Goal: Task Accomplishment & Management: Use online tool/utility

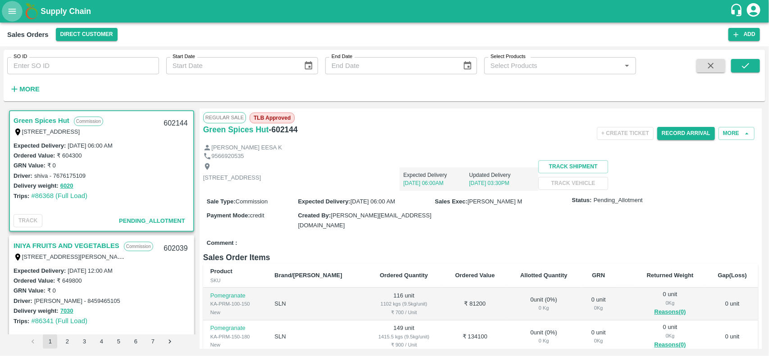
click at [10, 12] on icon "open drawer" at bounding box center [12, 11] width 10 height 10
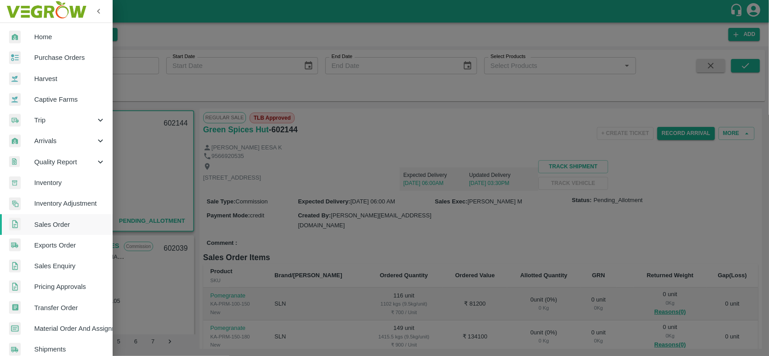
scroll to position [156, 0]
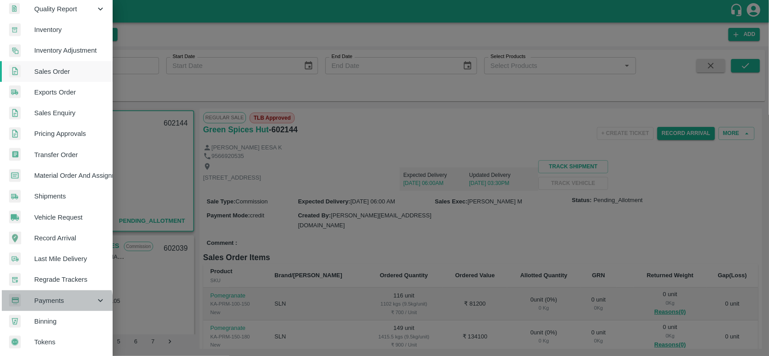
click at [53, 301] on span "Payments" at bounding box center [64, 301] width 61 height 10
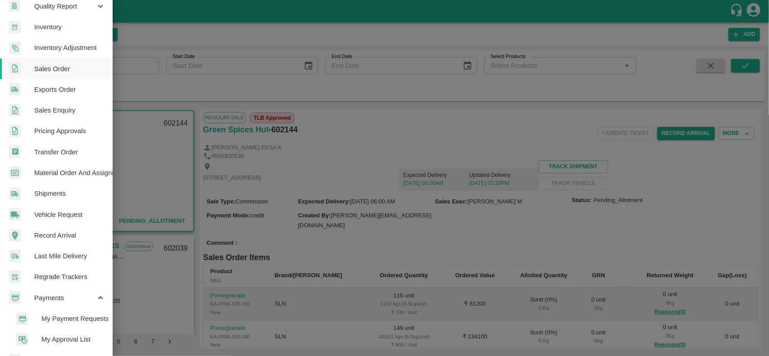
click at [67, 321] on span "My Payment Requests" at bounding box center [73, 319] width 64 height 10
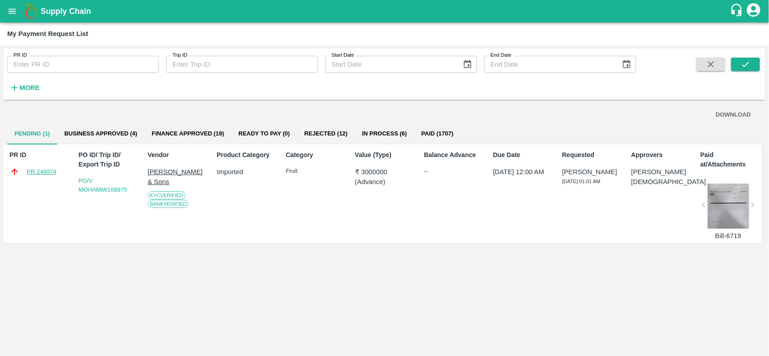
click at [46, 174] on link "PR-249974" at bounding box center [42, 172] width 30 height 9
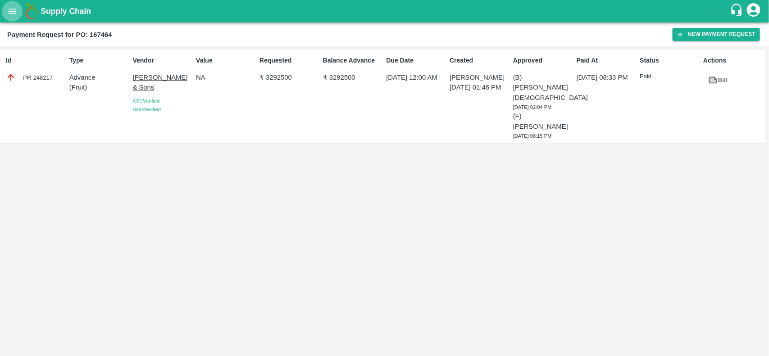
click at [12, 5] on button "open drawer" at bounding box center [12, 11] width 21 height 21
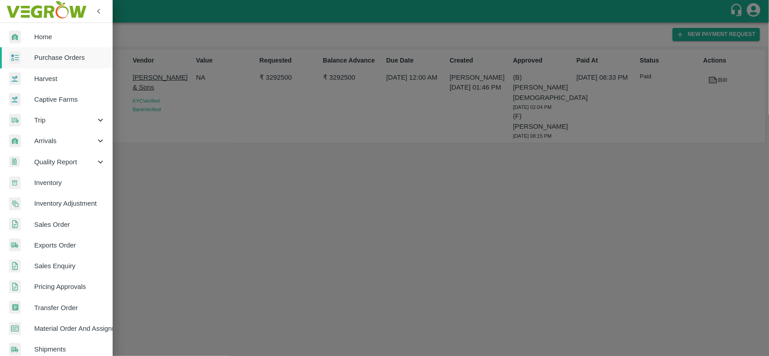
click at [239, 142] on div at bounding box center [384, 178] width 769 height 356
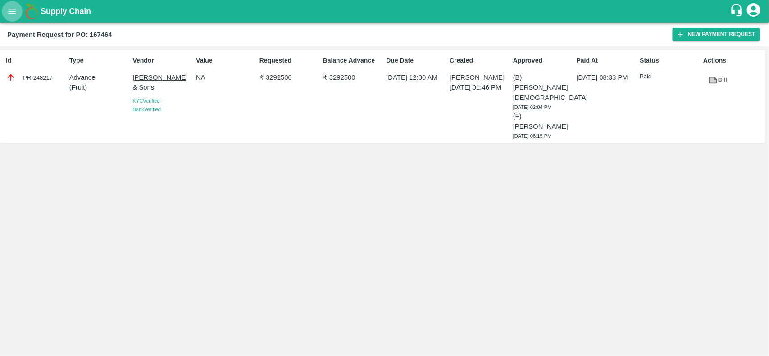
click at [12, 13] on icon "open drawer" at bounding box center [13, 11] width 8 height 5
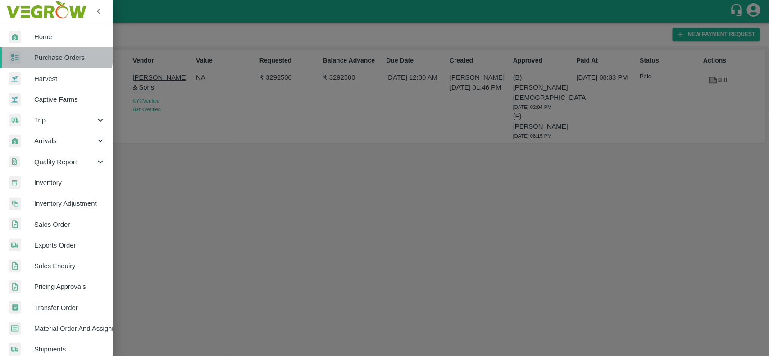
click at [27, 54] on div at bounding box center [21, 57] width 25 height 13
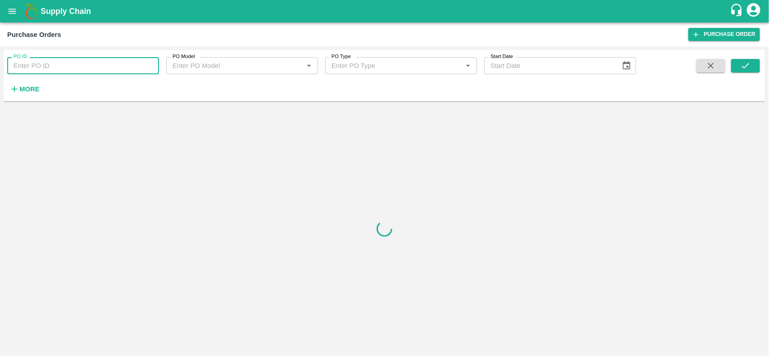
click at [68, 64] on input "PO ID" at bounding box center [83, 65] width 152 height 17
paste input "167464"
type input "167464"
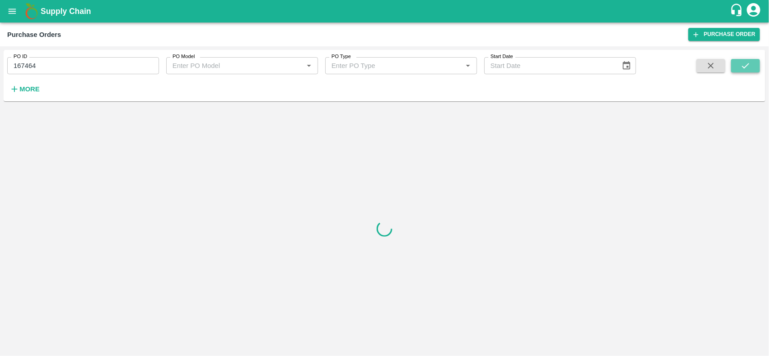
click at [742, 64] on icon "submit" at bounding box center [746, 66] width 10 height 10
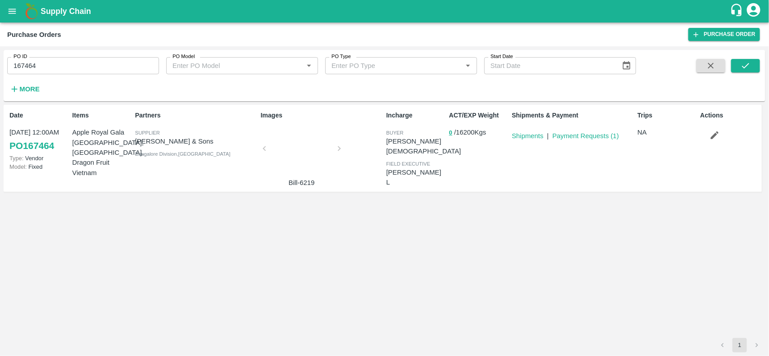
click at [569, 143] on div "Shipments & Payment Shipments | Payment Requests ( 1 )" at bounding box center [571, 148] width 126 height 82
click at [568, 138] on link "Payment Requests ( 1 )" at bounding box center [585, 135] width 67 height 7
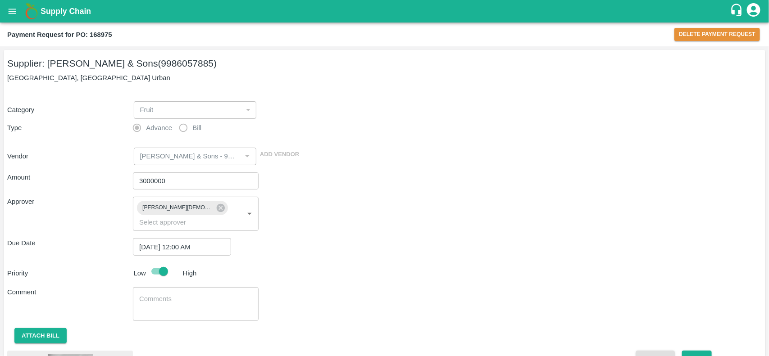
scroll to position [67, 0]
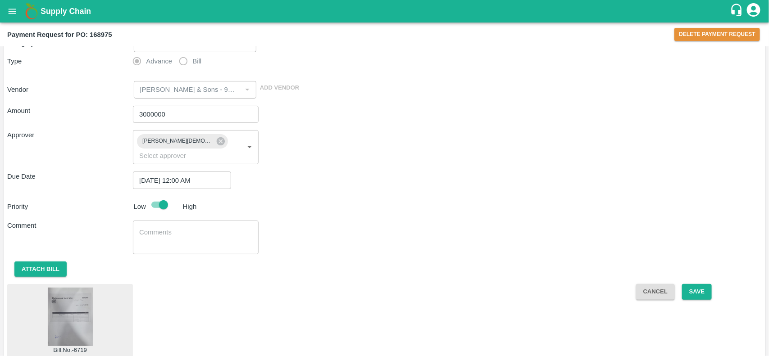
click at [64, 295] on img at bounding box center [70, 317] width 45 height 59
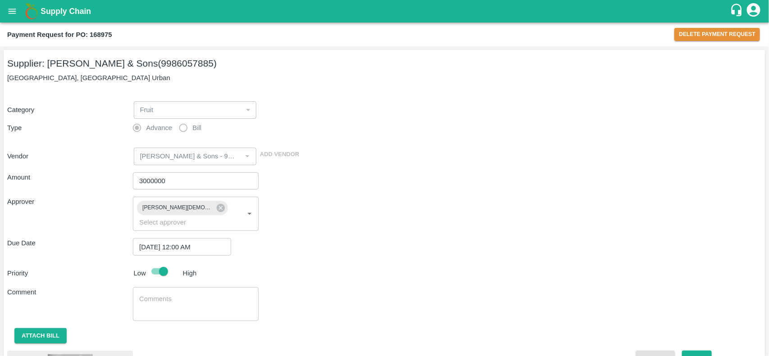
click at [100, 38] on h2 "Payment Request for PO: 168975" at bounding box center [59, 35] width 105 height 12
copy b "168975"
click at [11, 12] on icon "open drawer" at bounding box center [12, 11] width 10 height 10
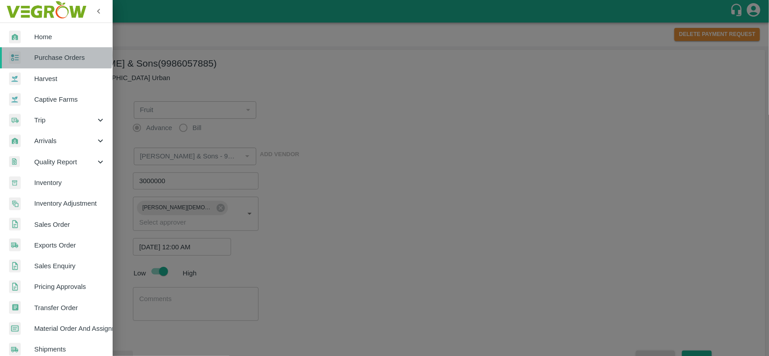
click at [34, 55] on span "Purchase Orders" at bounding box center [69, 58] width 71 height 10
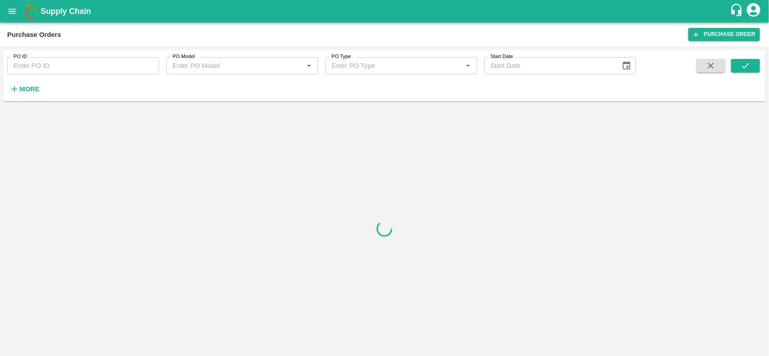
click at [35, 68] on input "PO ID" at bounding box center [83, 65] width 152 height 17
paste input "168975"
type input "168975"
click at [752, 65] on button "submit" at bounding box center [745, 66] width 29 height 14
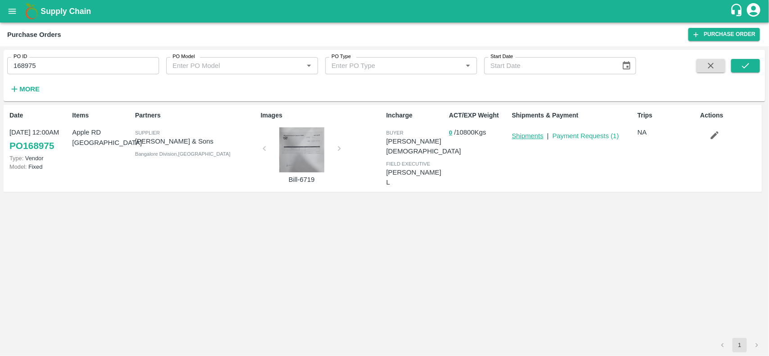
click at [527, 138] on link "Shipments" at bounding box center [528, 135] width 32 height 7
click at [720, 134] on button "button" at bounding box center [715, 135] width 29 height 15
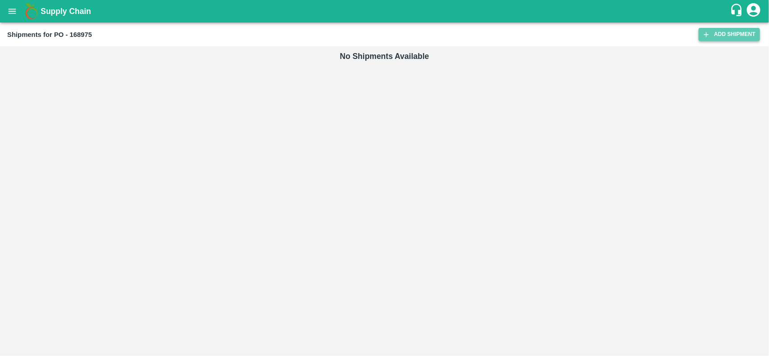
click at [719, 33] on link "Add Shipment" at bounding box center [729, 34] width 61 height 13
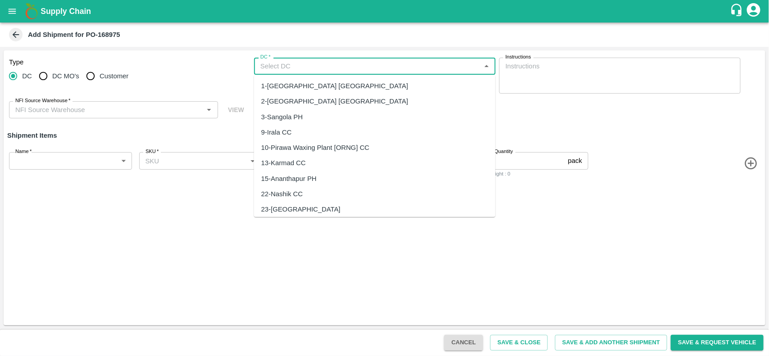
click at [271, 66] on input "DC   *" at bounding box center [367, 66] width 221 height 12
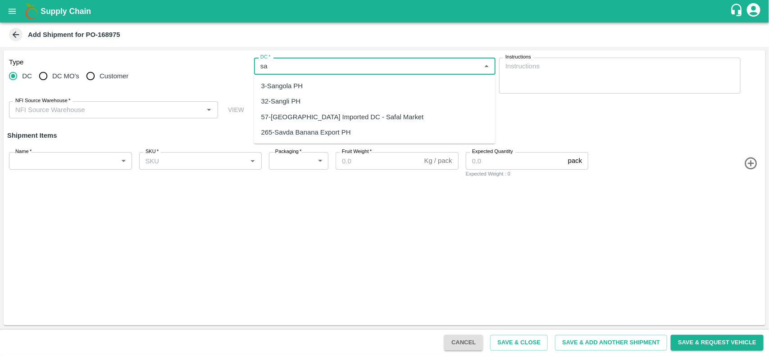
click at [309, 116] on div "57-Bangalore Imported DC - Safal Market" at bounding box center [342, 117] width 163 height 10
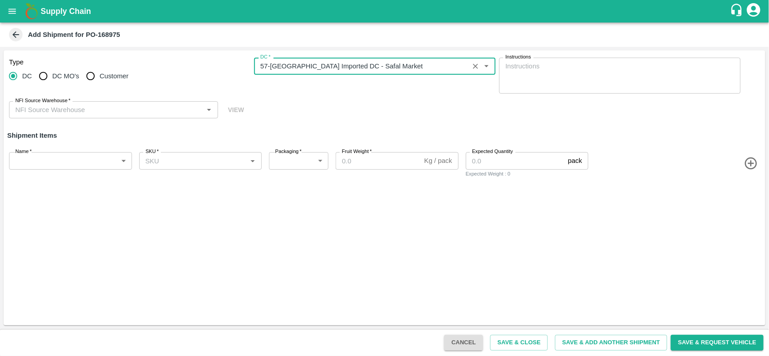
type input "57-Bangalore Imported DC - Safal Market"
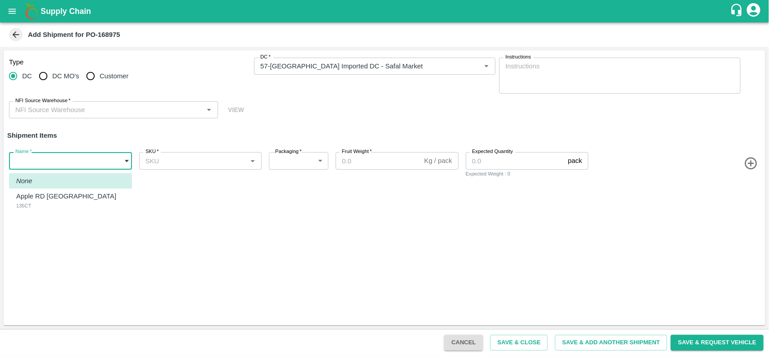
click at [107, 157] on body "Supply Chain Add Shipment for PO-168975 Type DC DC MO's Customer DC   * DC   * …" at bounding box center [384, 178] width 769 height 356
click at [37, 211] on li "Apple RD USA 135CT" at bounding box center [70, 201] width 123 height 24
type input "1906110"
type input "276"
type input "18"
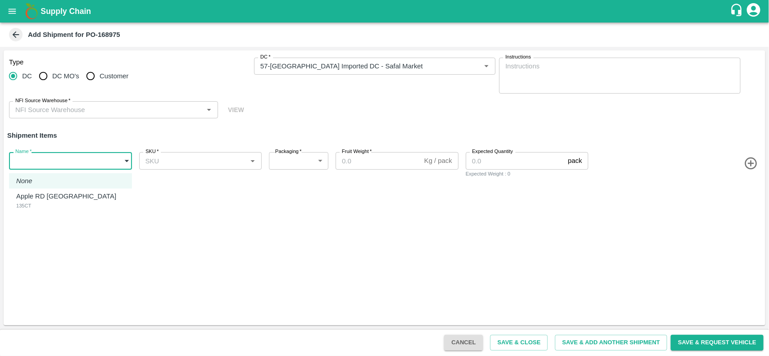
type input "1000"
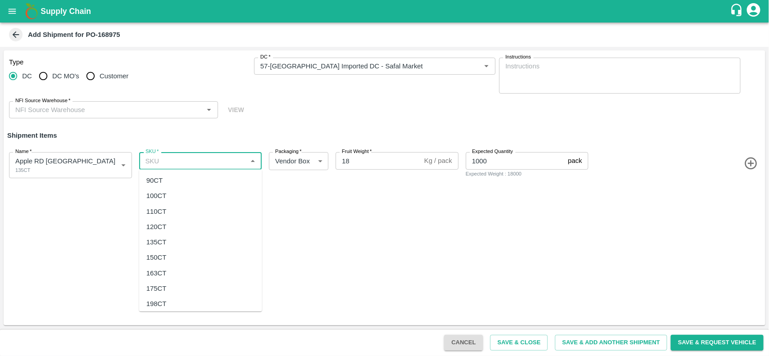
click at [215, 163] on input "SKU   *" at bounding box center [193, 161] width 103 height 12
click at [165, 242] on div "135CT" at bounding box center [156, 242] width 20 height 10
type input "135CT"
click at [507, 346] on button "Save & Close" at bounding box center [519, 343] width 58 height 16
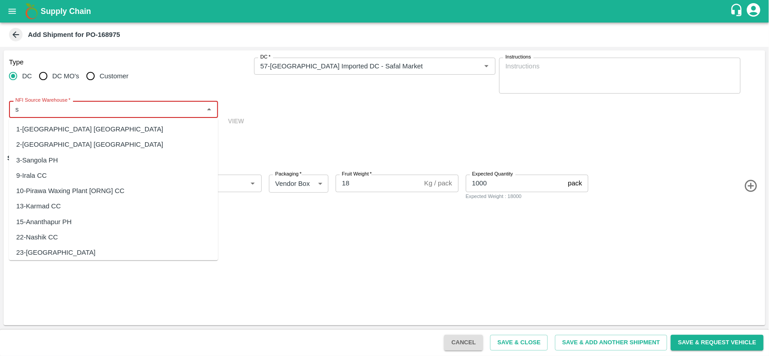
click at [66, 112] on input "NFI Source Warehouse   *" at bounding box center [106, 110] width 189 height 12
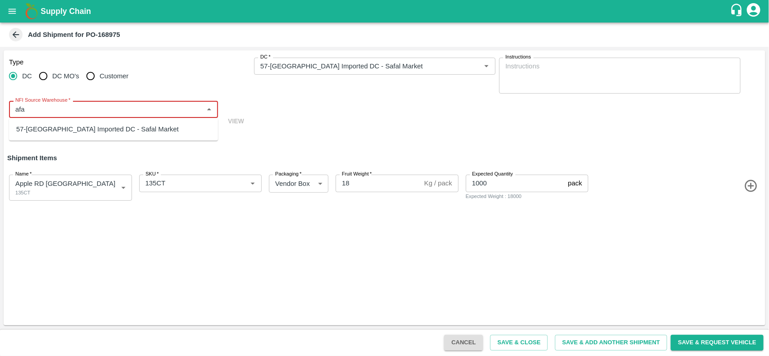
click at [67, 128] on div "57-Bangalore Imported DC - Safal Market" at bounding box center [97, 130] width 163 height 10
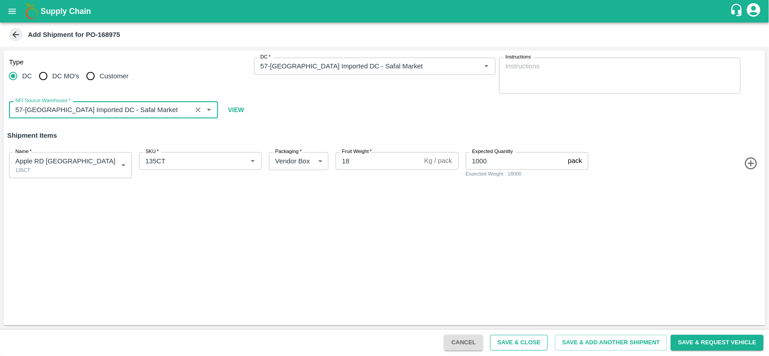
type input "57-[GEOGRAPHIC_DATA] Imported DC - Safal Market"
click at [525, 342] on button "Save & Close" at bounding box center [519, 343] width 58 height 16
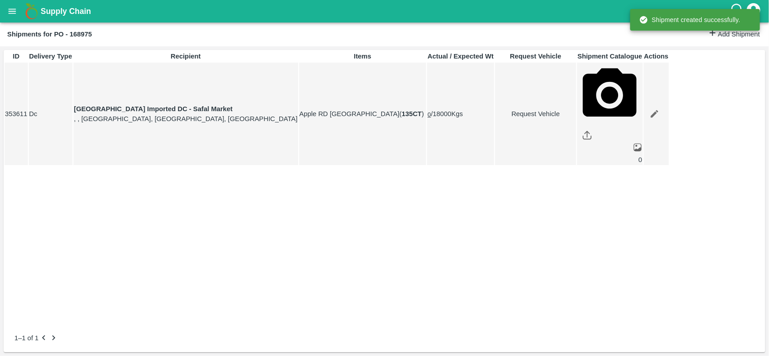
click at [4, 12] on button "open drawer" at bounding box center [12, 11] width 21 height 21
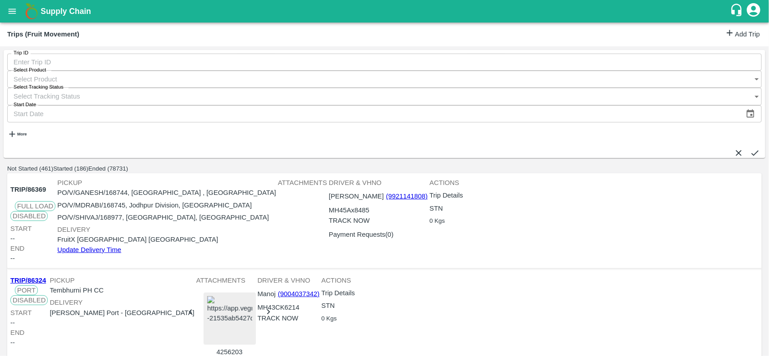
click at [726, 31] on icon at bounding box center [730, 33] width 10 height 10
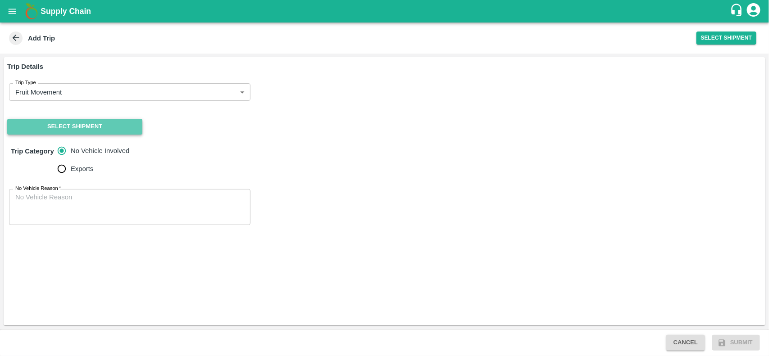
click at [131, 122] on button "Select Shipment" at bounding box center [74, 127] width 135 height 16
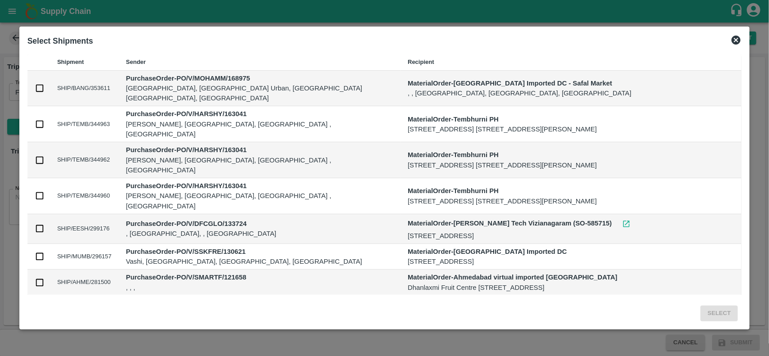
click at [41, 85] on input "checkbox" at bounding box center [40, 88] width 10 height 10
checkbox input "true"
click at [712, 312] on button "Select" at bounding box center [719, 314] width 37 height 16
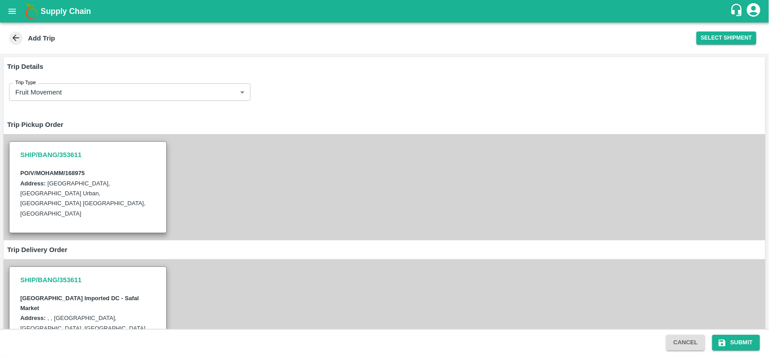
scroll to position [101, 0]
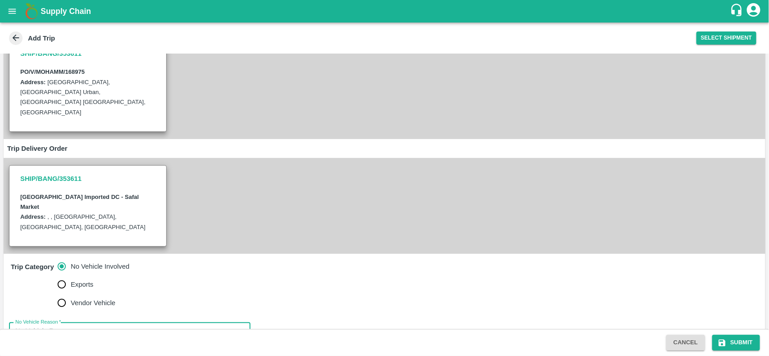
click at [82, 327] on textarea "No Vehicle Reason   *" at bounding box center [129, 341] width 229 height 28
type textarea "na"
click at [748, 347] on button "Submit" at bounding box center [736, 343] width 48 height 16
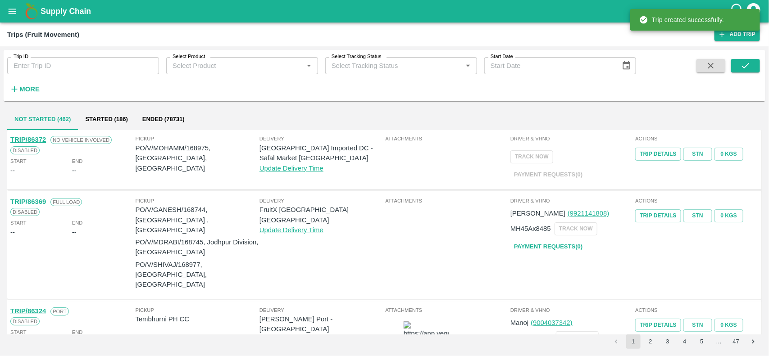
click at [194, 146] on p "PO/V/MOHAMM/168975, Bangalore Division, Karnataka" at bounding box center [198, 158] width 124 height 30
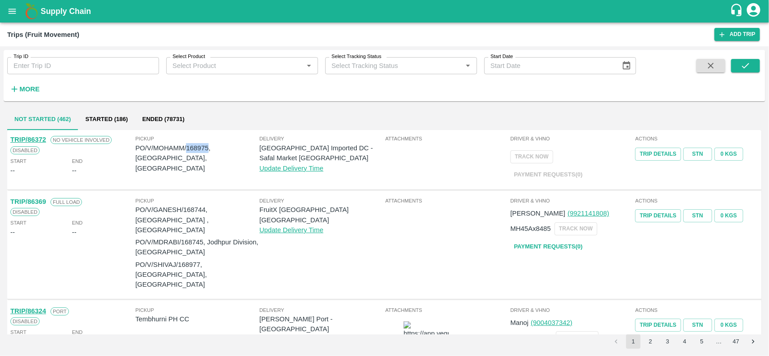
copy p "168975"
click at [8, 12] on icon "open drawer" at bounding box center [12, 11] width 10 height 10
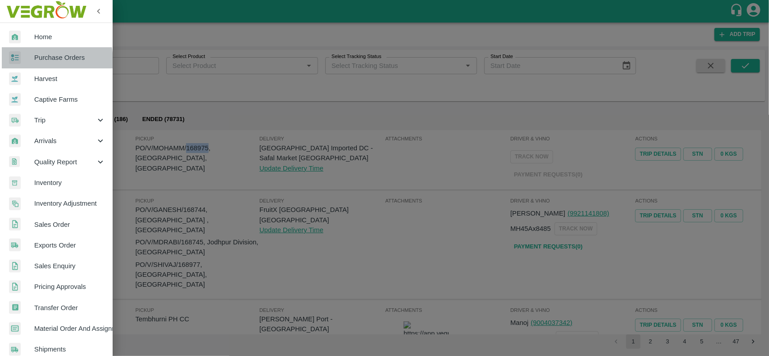
click at [16, 62] on img at bounding box center [15, 57] width 12 height 13
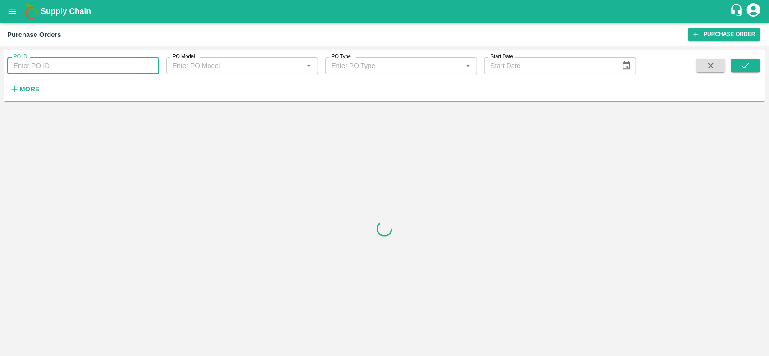
click at [25, 66] on input "PO ID" at bounding box center [83, 65] width 152 height 17
paste input "168975"
type input "168975"
click at [747, 62] on icon "submit" at bounding box center [746, 66] width 10 height 10
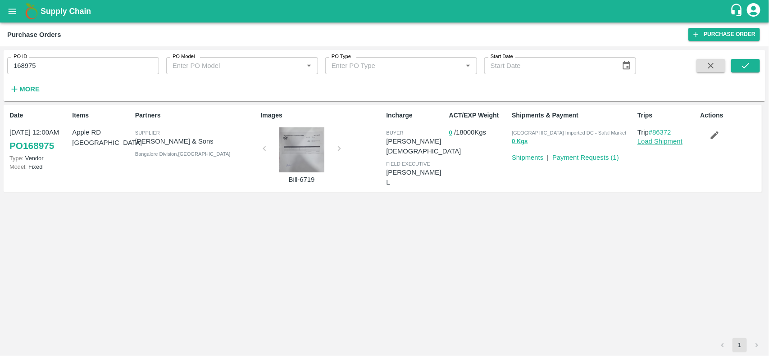
click at [657, 138] on link "Load Shipment" at bounding box center [660, 141] width 45 height 7
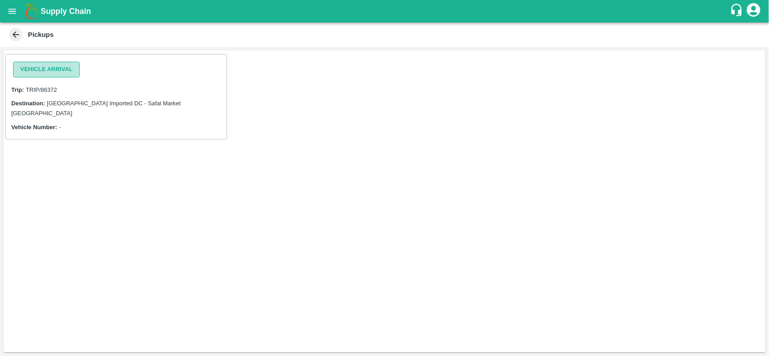
click at [73, 66] on button "Vehicle Arrival" at bounding box center [46, 70] width 67 height 16
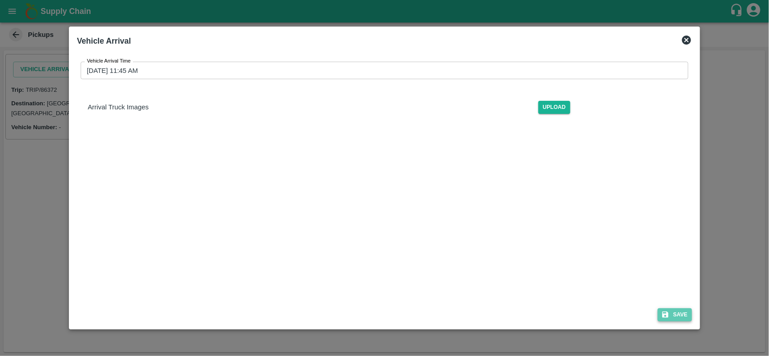
click at [684, 312] on button "Save" at bounding box center [675, 315] width 34 height 13
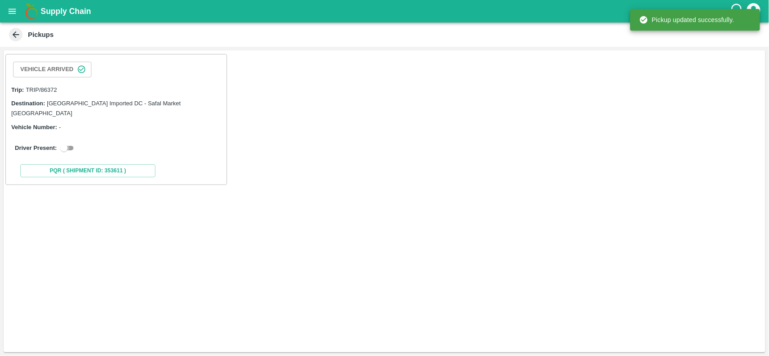
click at [62, 143] on input "checkbox" at bounding box center [64, 148] width 32 height 11
checkbox input "true"
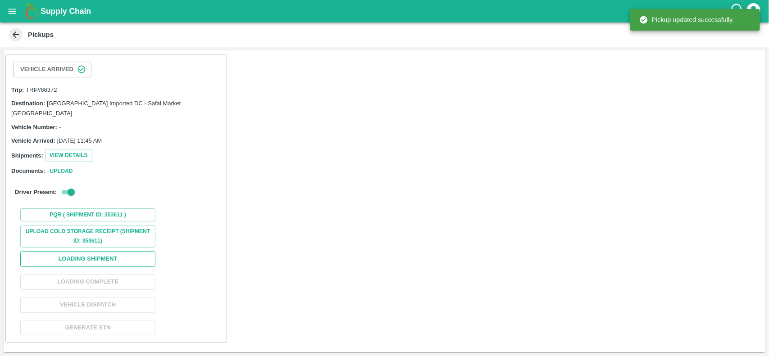
click at [74, 251] on button "Loading Shipment" at bounding box center [87, 259] width 135 height 16
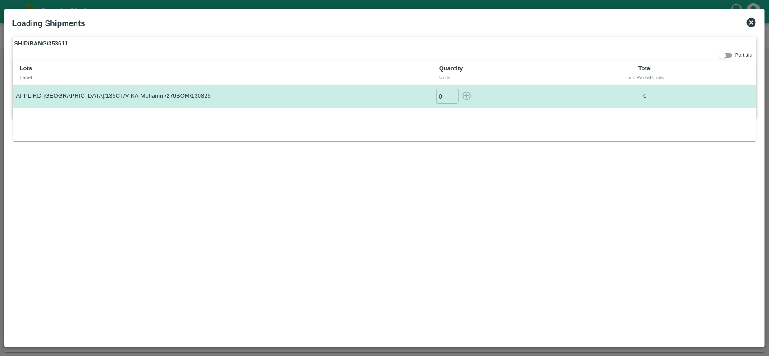
click at [442, 98] on input "0" at bounding box center [447, 96] width 23 height 15
click at [462, 98] on icon "button" at bounding box center [467, 96] width 10 height 10
type input "0"
click at [747, 20] on icon at bounding box center [751, 22] width 11 height 11
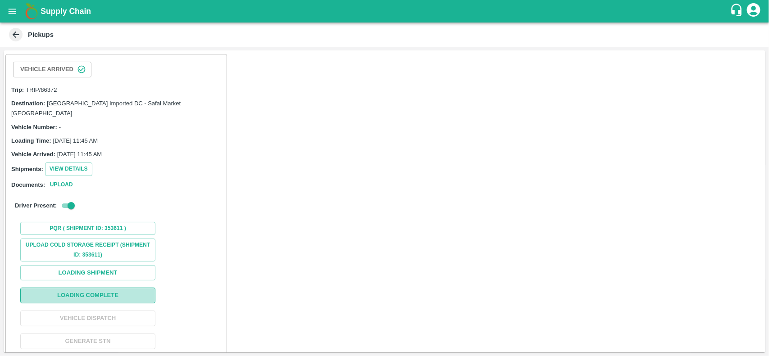
click at [105, 288] on button "Loading Complete" at bounding box center [87, 296] width 135 height 16
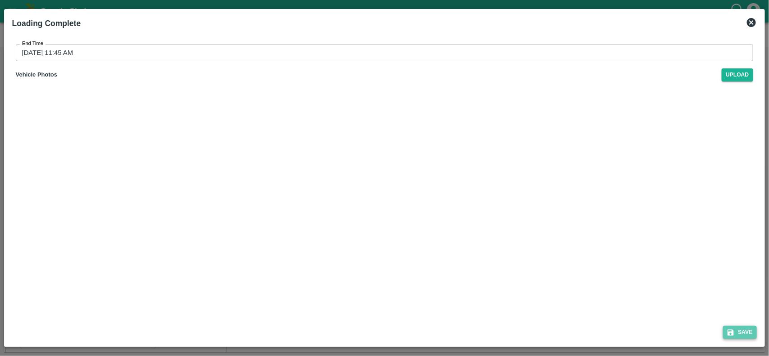
click at [737, 328] on button "Save" at bounding box center [740, 332] width 34 height 13
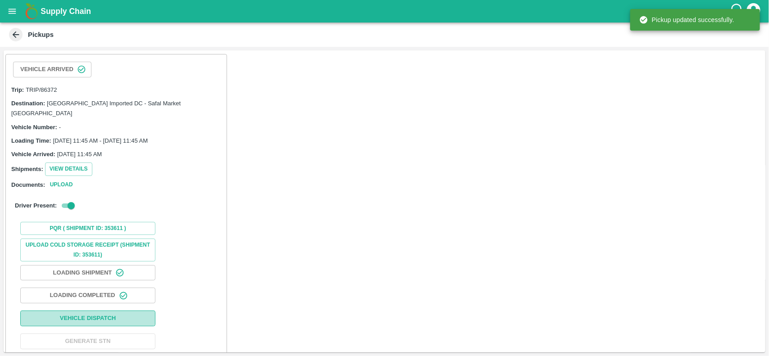
click at [82, 311] on button "Vehicle Dispatch" at bounding box center [87, 319] width 135 height 16
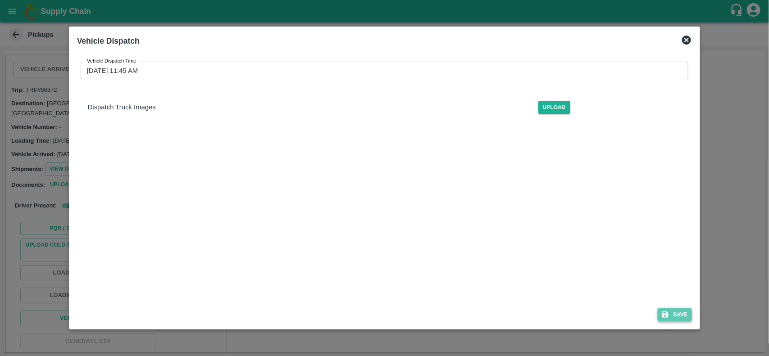
click at [679, 312] on button "Save" at bounding box center [675, 315] width 34 height 13
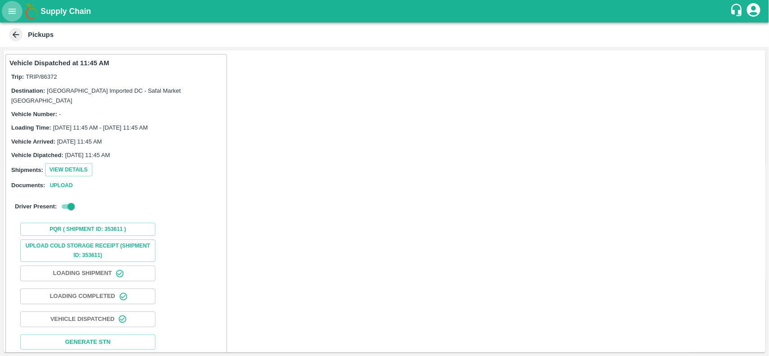
click at [10, 18] on button "open drawer" at bounding box center [12, 11] width 21 height 21
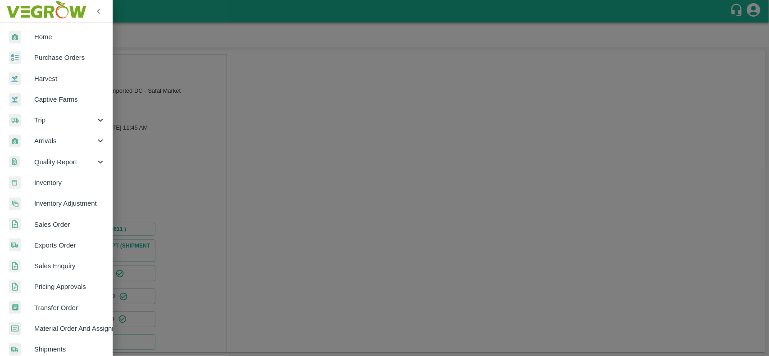
scroll to position [156, 0]
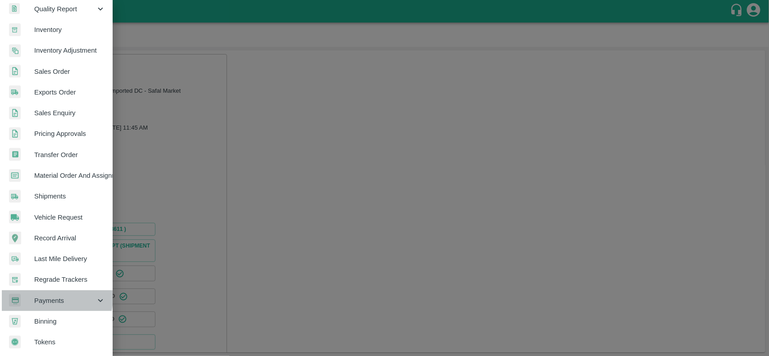
click at [53, 296] on span "Payments" at bounding box center [64, 301] width 61 height 10
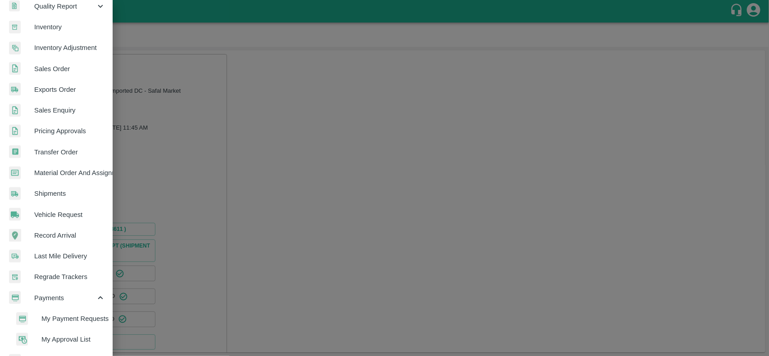
click at [64, 316] on span "My Payment Requests" at bounding box center [73, 319] width 64 height 10
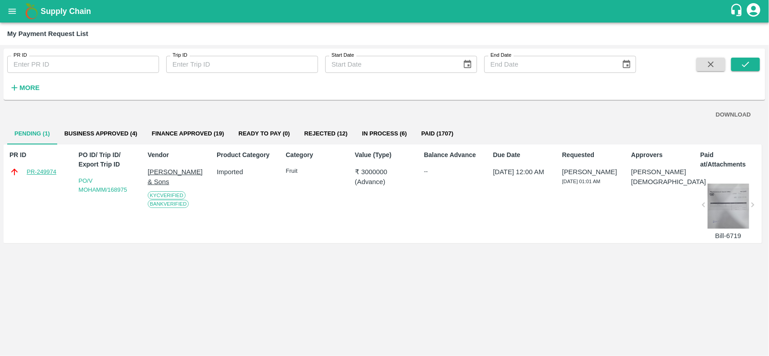
click at [39, 173] on link "PR-249974" at bounding box center [42, 172] width 30 height 9
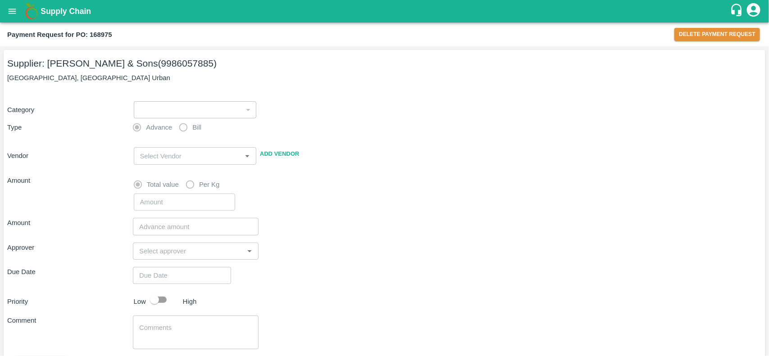
type input "1"
type input "Mohammed Samiulla & Sons - 9986057885(Supplier)"
type input "3000000"
checkbox input "true"
type input "13/08/2025 12:00 AM"
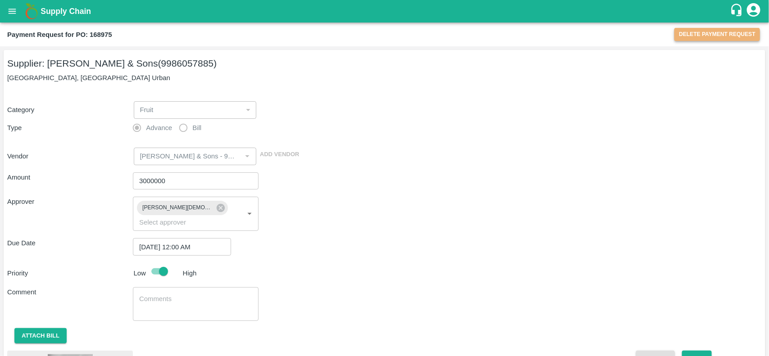
click at [715, 36] on button "Delete Payment Request" at bounding box center [718, 34] width 86 height 13
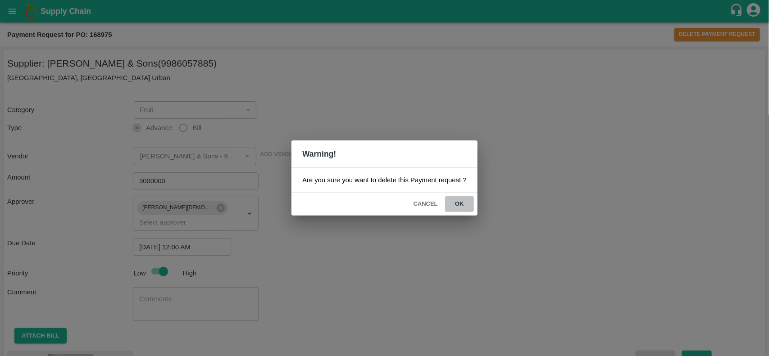
click at [453, 201] on button "ok" at bounding box center [459, 204] width 29 height 16
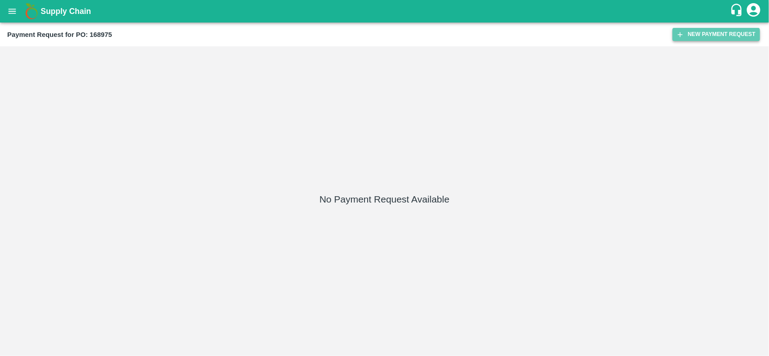
click at [715, 35] on button "New Payment Request" at bounding box center [716, 34] width 87 height 13
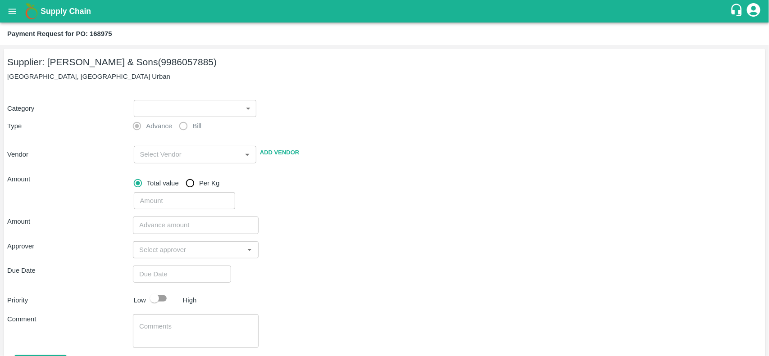
click at [156, 108] on body "Supply Chain Payment Request for PO: 168975 Supplier: Mohammed Samiulla & Sons …" at bounding box center [384, 178] width 769 height 356
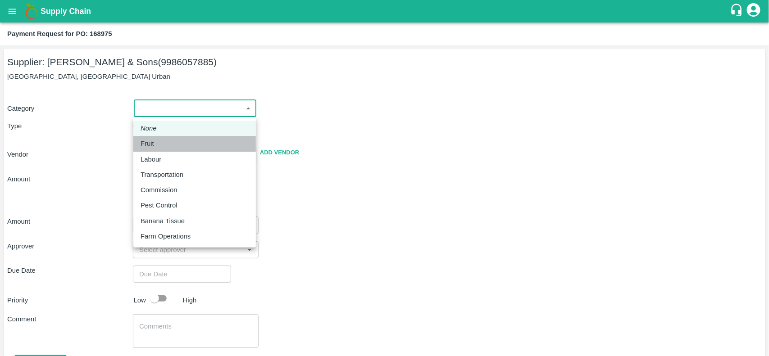
click at [149, 137] on li "Fruit" at bounding box center [194, 143] width 123 height 15
type input "1"
type input "Mohammed Samiulla & Sons - 9986057885(Supplier)"
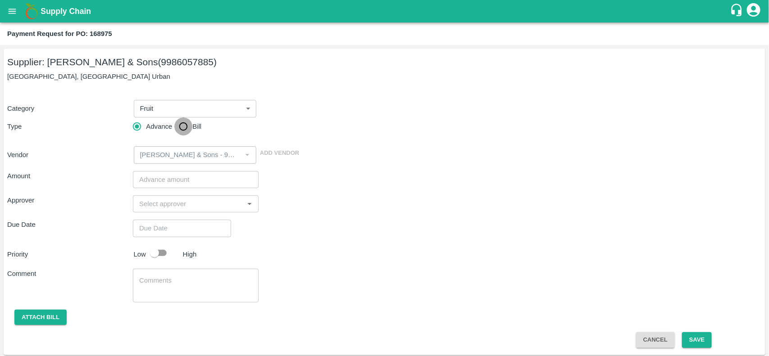
click at [190, 125] on input "Bill" at bounding box center [183, 127] width 18 height 18
radio input "true"
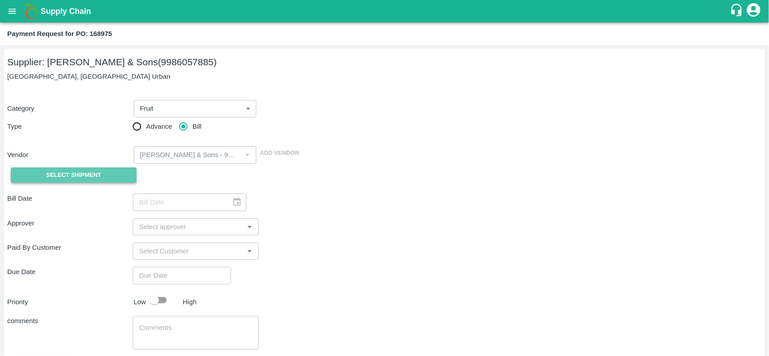
click at [76, 176] on span "Select Shipment" at bounding box center [73, 175] width 55 height 10
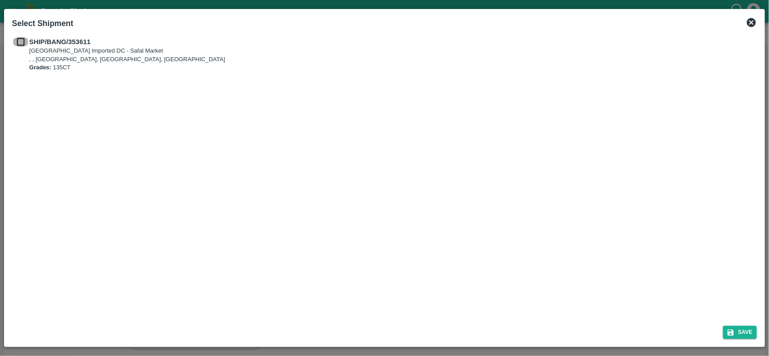
click at [26, 39] on input "checkbox" at bounding box center [20, 42] width 17 height 10
checkbox input "true"
click at [747, 339] on div "Save" at bounding box center [385, 331] width 752 height 24
click at [740, 332] on button "Save" at bounding box center [740, 332] width 34 height 13
type input "13/08/2025"
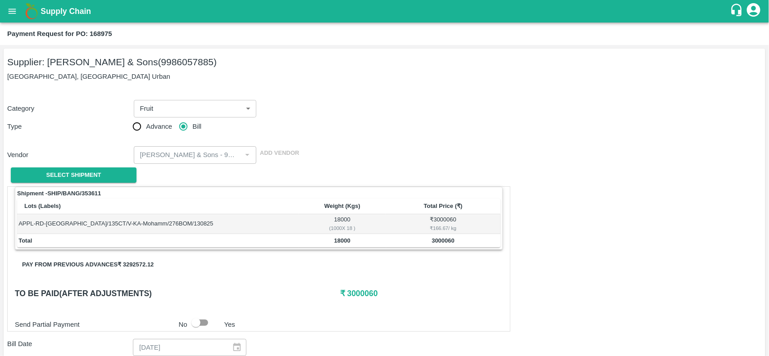
scroll to position [196, 0]
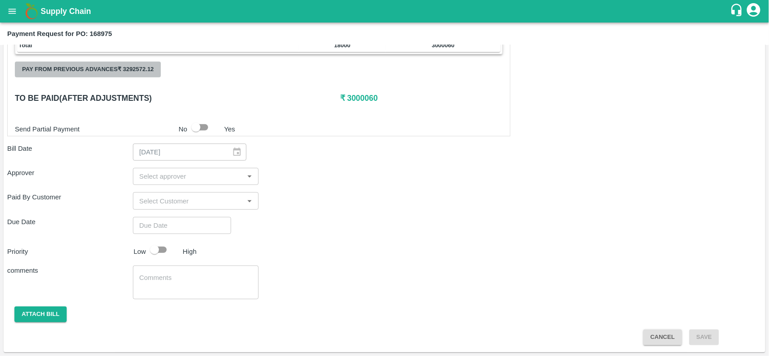
click at [128, 73] on button "Pay from previous advances ₹ 3292572.12" at bounding box center [88, 70] width 146 height 16
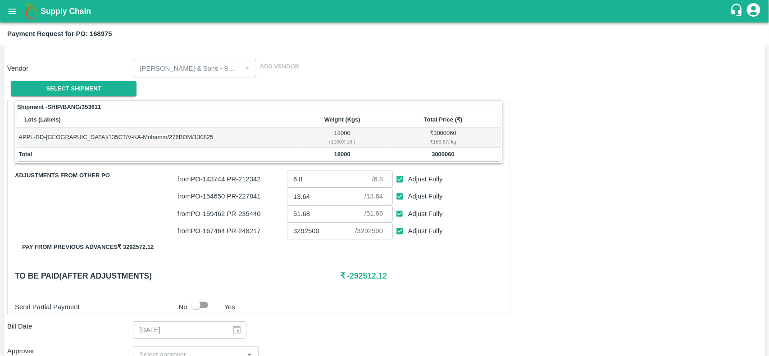
scroll to position [87, 0]
click at [400, 183] on input "Adjust Fully" at bounding box center [400, 179] width 17 height 17
checkbox input "false"
type input "0"
click at [399, 199] on input "Adjust Fully" at bounding box center [400, 196] width 17 height 17
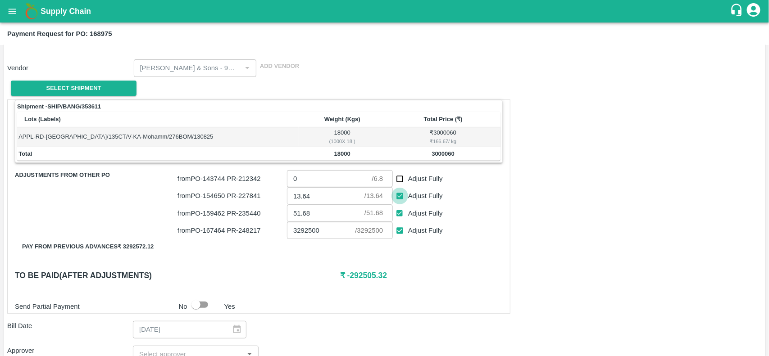
checkbox input "false"
type input "0"
click at [399, 210] on input "Adjust Fully" at bounding box center [400, 213] width 17 height 17
checkbox input "false"
type input "0"
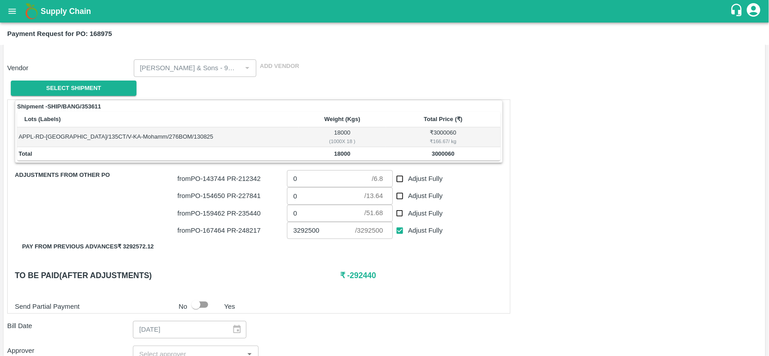
click at [213, 232] on p "from PO- 167464 PR- 248217" at bounding box center [231, 231] width 106 height 10
copy p "167464"
click at [398, 224] on input "Adjust Fully" at bounding box center [400, 231] width 17 height 17
checkbox input "false"
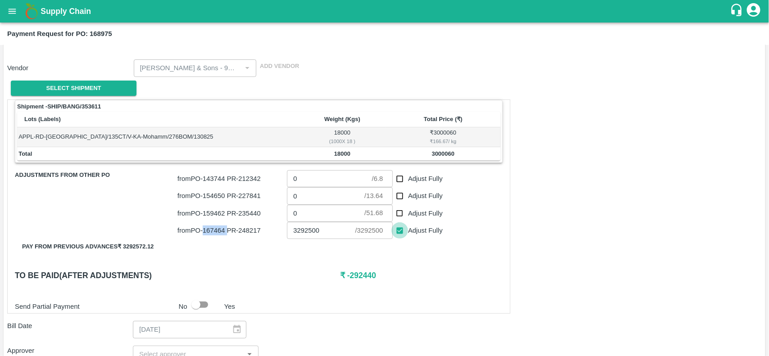
type input "0"
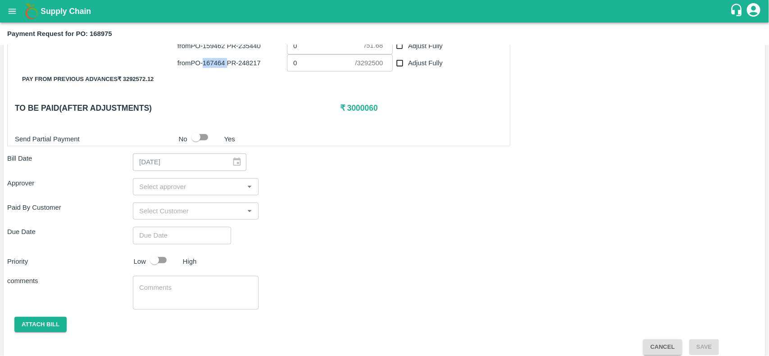
scroll to position [265, 0]
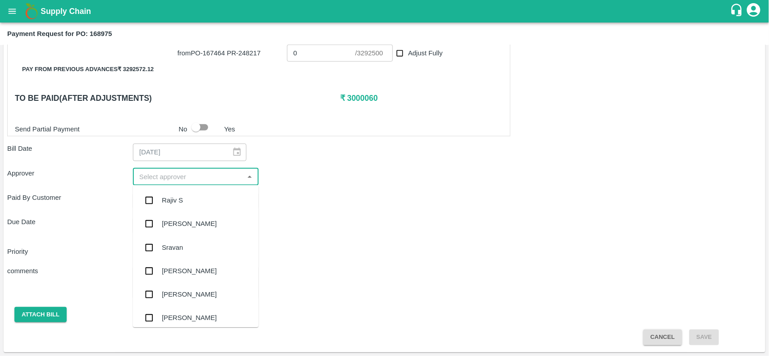
click at [144, 178] on input "input" at bounding box center [188, 177] width 105 height 12
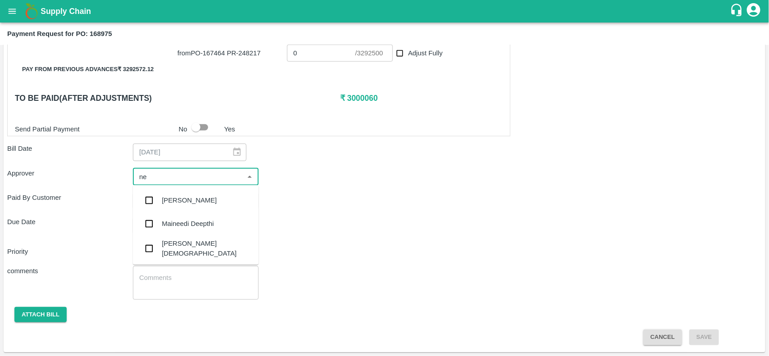
type input "nee"
click at [153, 240] on input "checkbox" at bounding box center [149, 249] width 18 height 18
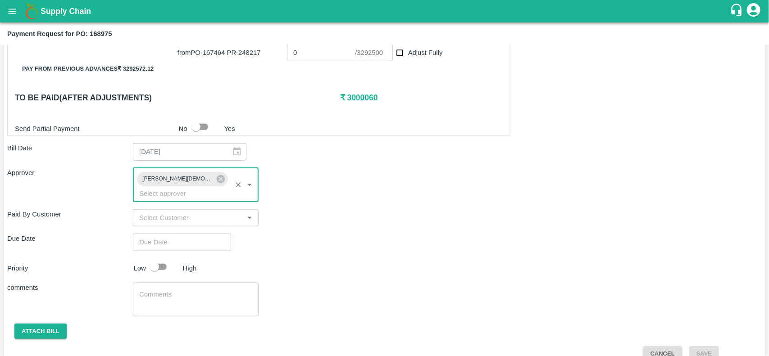
type input "DD/MM/YYYY hh:mm aa"
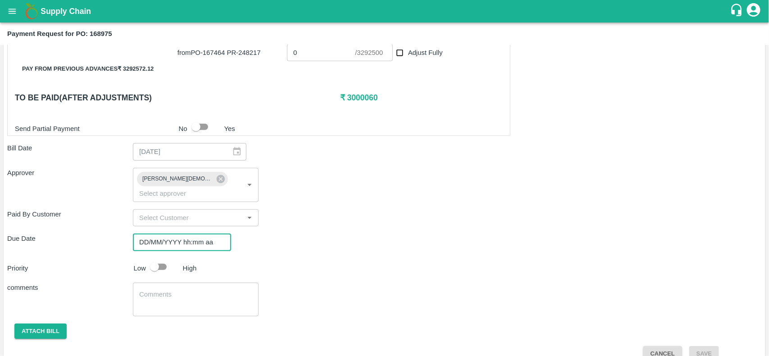
click at [161, 234] on input "DD/MM/YYYY hh:mm aa" at bounding box center [179, 242] width 92 height 17
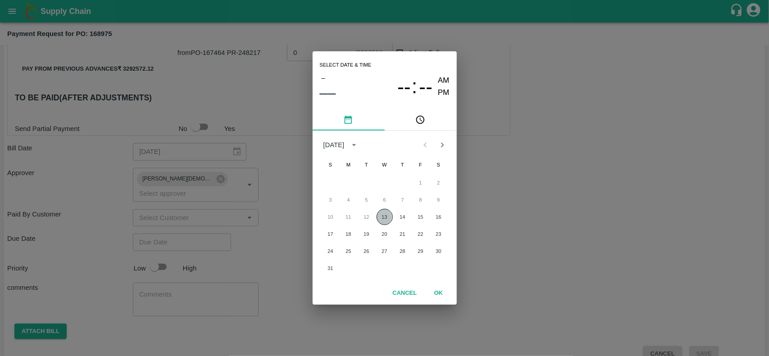
click at [383, 221] on button "13" at bounding box center [385, 217] width 16 height 16
type input "13/08/2025 12:00 AM"
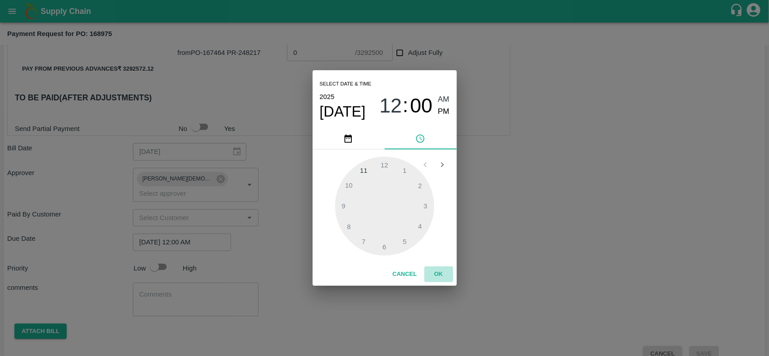
click at [437, 277] on button "OK" at bounding box center [438, 275] width 29 height 16
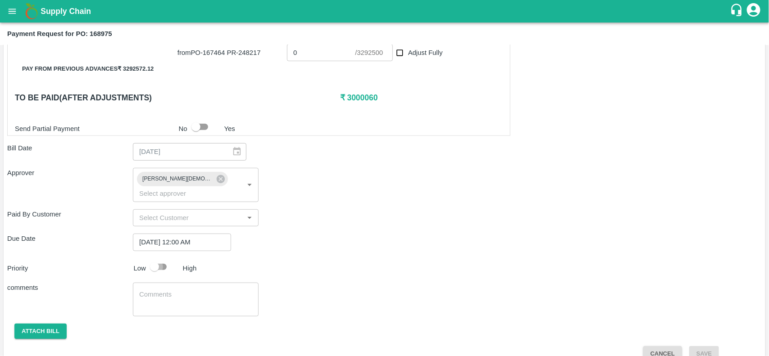
click at [155, 259] on input "checkbox" at bounding box center [154, 267] width 51 height 17
checkbox input "true"
click at [44, 324] on button "Attach bill" at bounding box center [40, 332] width 52 height 16
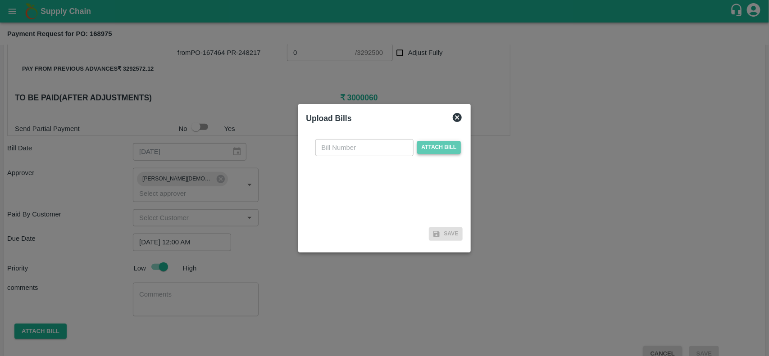
click at [442, 151] on span "Attach bill" at bounding box center [439, 147] width 44 height 13
click at [0, 0] on input "Attach bill" at bounding box center [0, 0] width 0 height 0
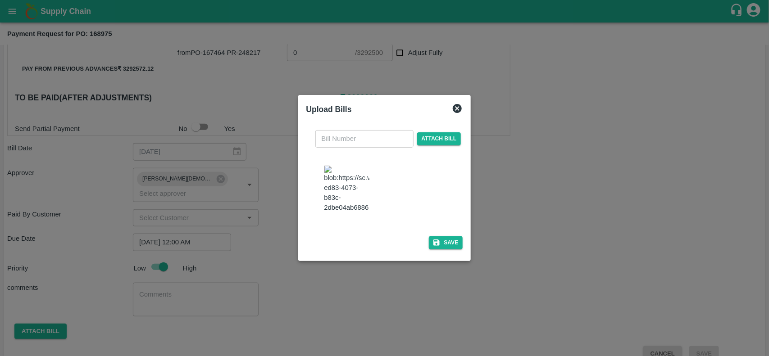
click at [336, 195] on img at bounding box center [346, 189] width 45 height 47
click at [333, 134] on input "text" at bounding box center [364, 138] width 98 height 17
type input "6719"
click at [442, 250] on button "Save" at bounding box center [446, 243] width 34 height 13
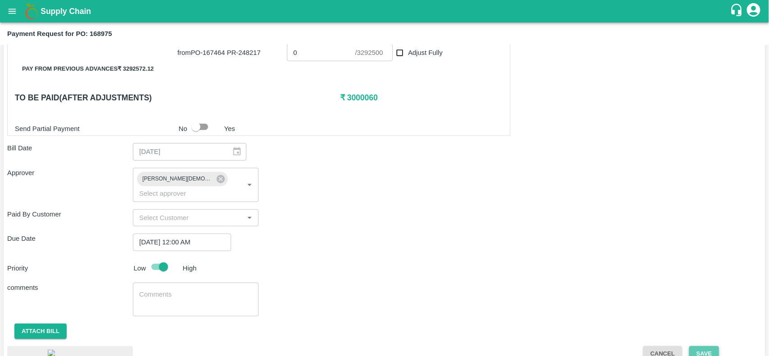
click at [704, 346] on button "Save" at bounding box center [704, 354] width 30 height 16
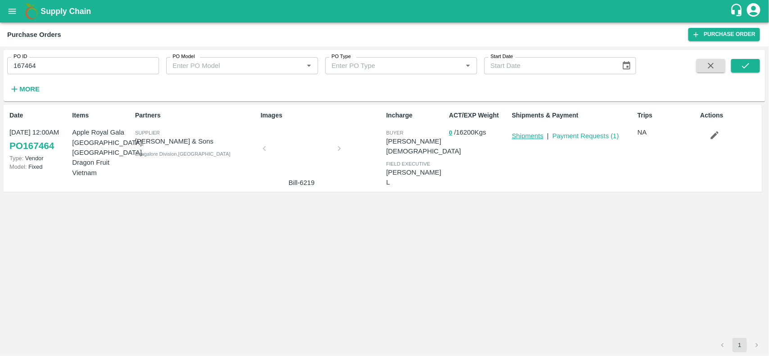
click at [527, 140] on link "Shipments" at bounding box center [528, 135] width 32 height 7
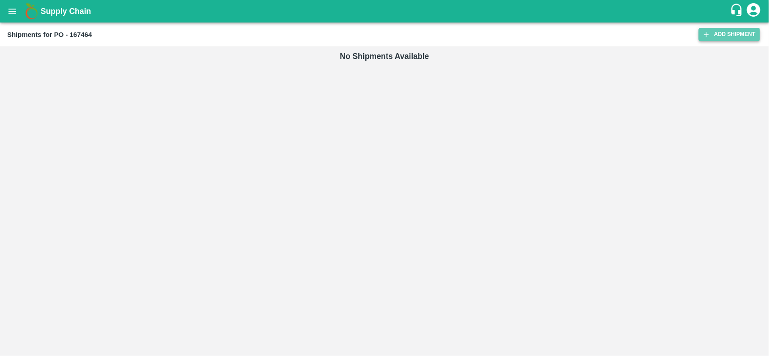
click at [712, 38] on link "Add Shipment" at bounding box center [729, 34] width 61 height 13
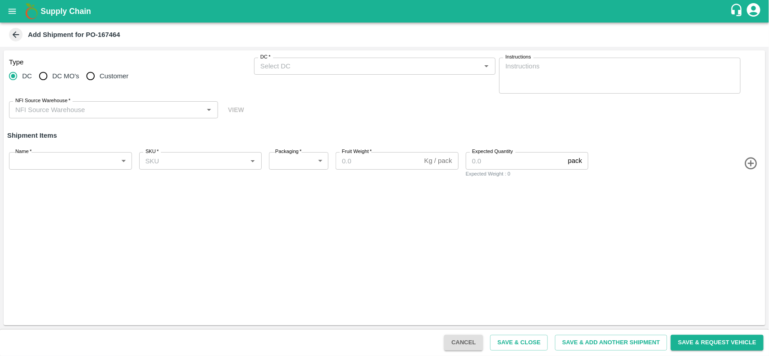
click at [283, 71] on input "DC   *" at bounding box center [367, 66] width 221 height 12
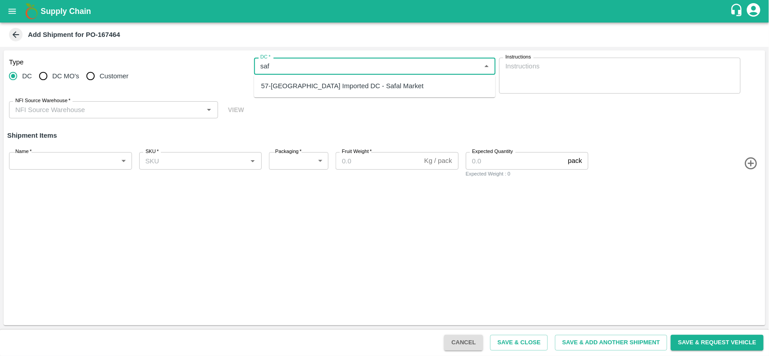
click at [283, 82] on div "57-[GEOGRAPHIC_DATA] Imported DC - Safal Market" at bounding box center [342, 86] width 163 height 10
type input "57-[GEOGRAPHIC_DATA] Imported DC - Safal Market"
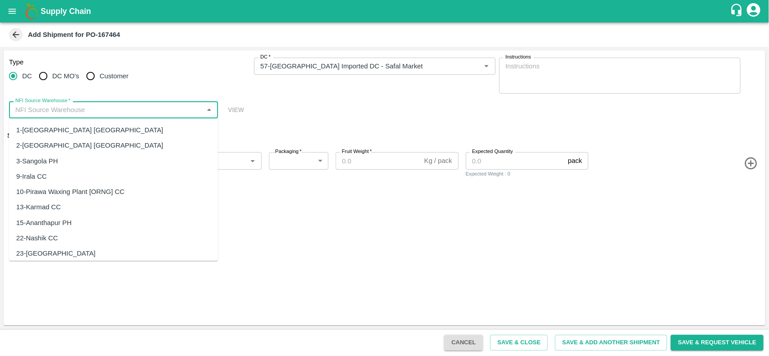
click at [112, 111] on input "NFI Source Warehouse   *" at bounding box center [106, 110] width 189 height 12
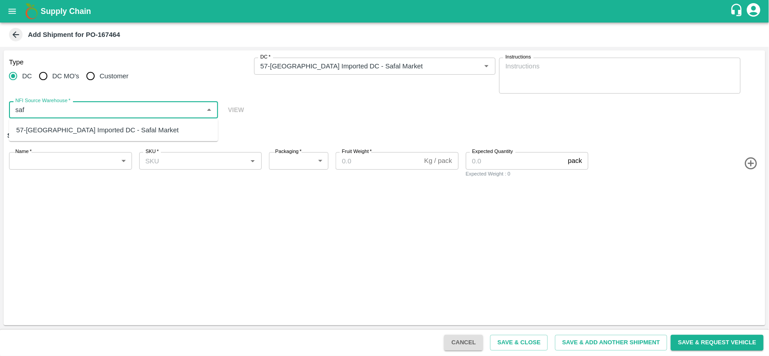
click at [104, 125] on div "57-[GEOGRAPHIC_DATA] Imported DC - Safal Market" at bounding box center [97, 130] width 163 height 10
type input "57-[GEOGRAPHIC_DATA] Imported DC - Safal Market"
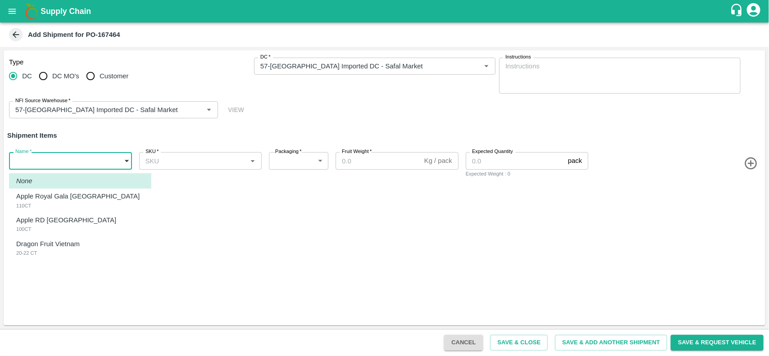
click at [68, 164] on body "Supply Chain Add Shipment for PO-167464 Type [GEOGRAPHIC_DATA] DC MO's Customer…" at bounding box center [384, 178] width 769 height 356
click at [53, 188] on li "None" at bounding box center [80, 180] width 142 height 15
click at [61, 165] on body "Supply Chain Add Shipment for PO-167464 Type [GEOGRAPHIC_DATA] DC MO's Customer…" at bounding box center [384, 178] width 769 height 356
click at [51, 198] on p "Apple Royal Gala [GEOGRAPHIC_DATA]" at bounding box center [77, 196] width 123 height 10
type input "1880871"
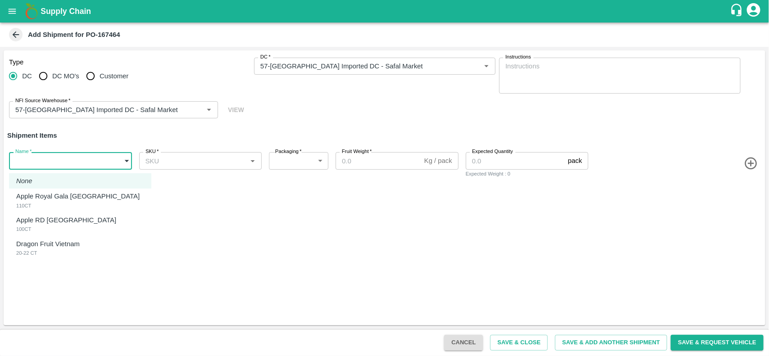
type input "276"
type input "18"
type input "450"
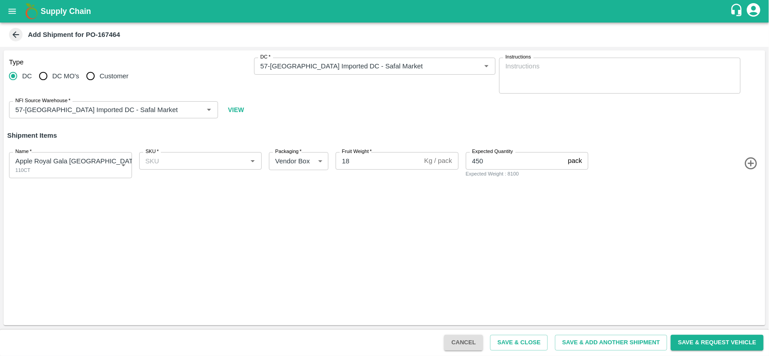
click at [754, 160] on icon "button" at bounding box center [751, 163] width 15 height 15
click at [749, 210] on icon "button" at bounding box center [751, 203] width 15 height 15
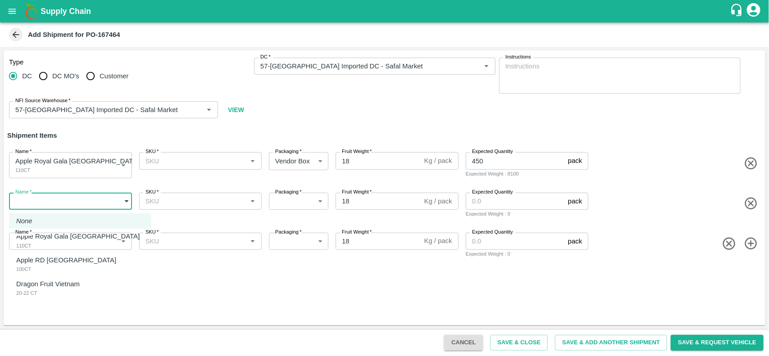
click at [91, 193] on body "Supply Chain Add Shipment for PO-167464 Type [GEOGRAPHIC_DATA] DC MO's Customer…" at bounding box center [384, 178] width 769 height 356
click at [54, 254] on li "Apple RD [GEOGRAPHIC_DATA] 100CT" at bounding box center [80, 265] width 142 height 24
type input "1880872"
type input "276"
type input "300"
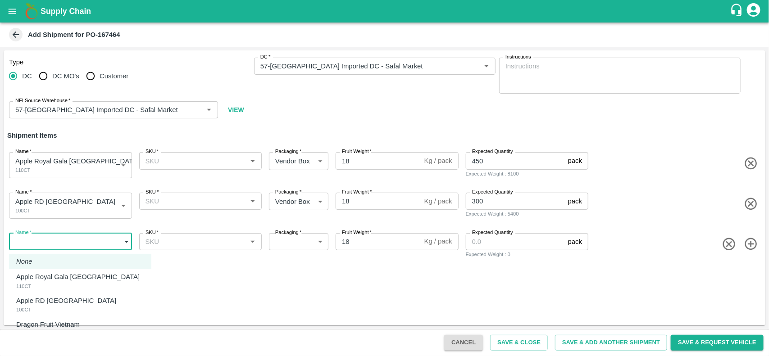
click at [82, 237] on body "Supply Chain Add Shipment for PO-167464 Type DC DC MO's Customer DC   * DC   * …" at bounding box center [384, 178] width 769 height 356
click at [48, 327] on p "Dragon Fruit Vietnam" at bounding box center [48, 325] width 64 height 10
type input "1880873"
type input "276"
type input "9"
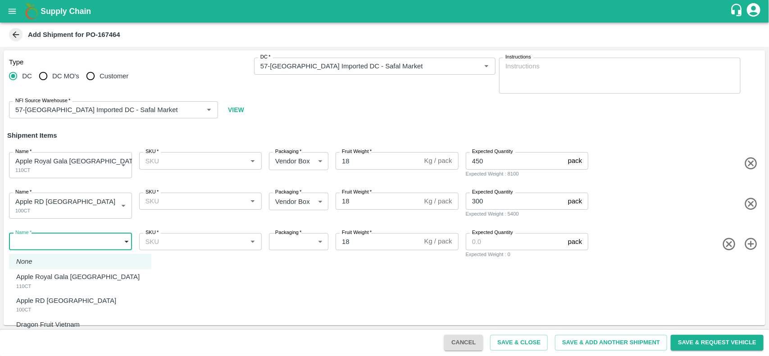
type input "300"
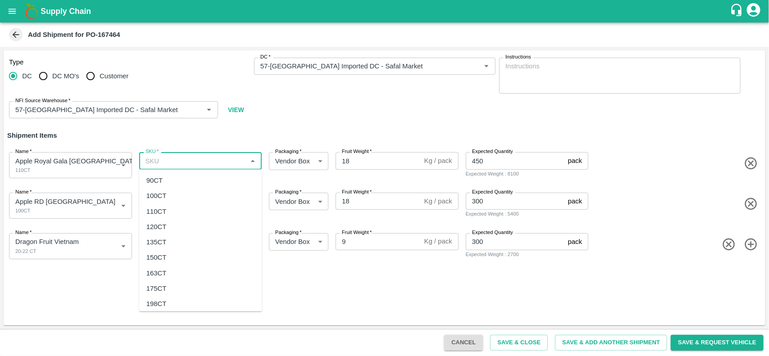
click at [186, 161] on input "SKU   *" at bounding box center [193, 161] width 103 height 12
click at [158, 213] on div "110CT" at bounding box center [156, 212] width 20 height 10
type input "110CT"
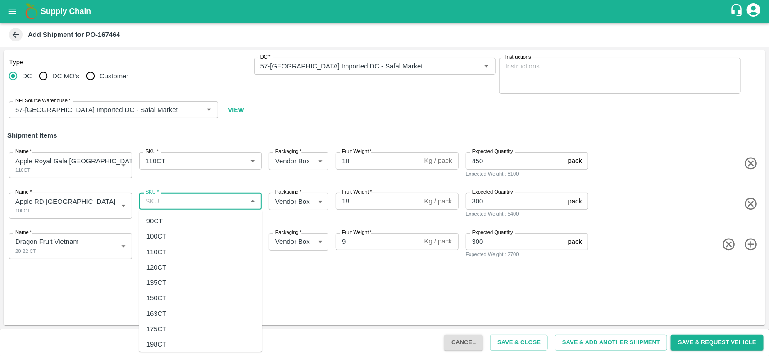
click at [162, 196] on input "SKU   *" at bounding box center [193, 202] width 103 height 12
click at [149, 237] on div "100CT" at bounding box center [156, 237] width 20 height 10
type input "100CT"
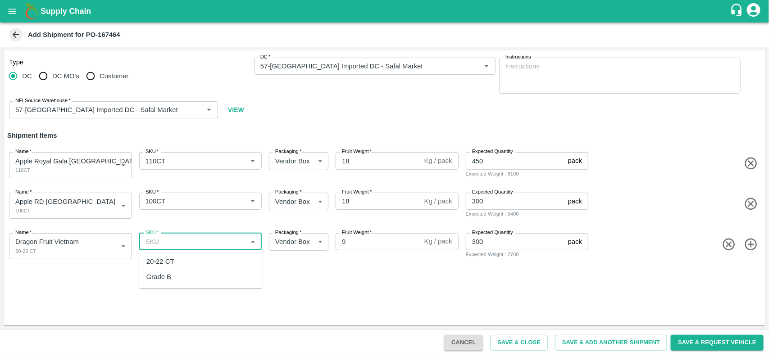
click at [153, 242] on input "SKU   *" at bounding box center [193, 242] width 103 height 12
click at [155, 259] on div "20-22 CT" at bounding box center [160, 262] width 28 height 10
type input "20-22 CT"
click at [499, 345] on button "Save & Close" at bounding box center [519, 343] width 58 height 16
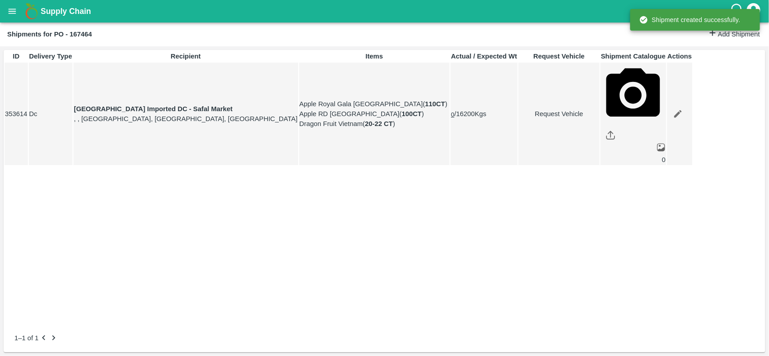
click at [17, 9] on icon "open drawer" at bounding box center [12, 11] width 10 height 10
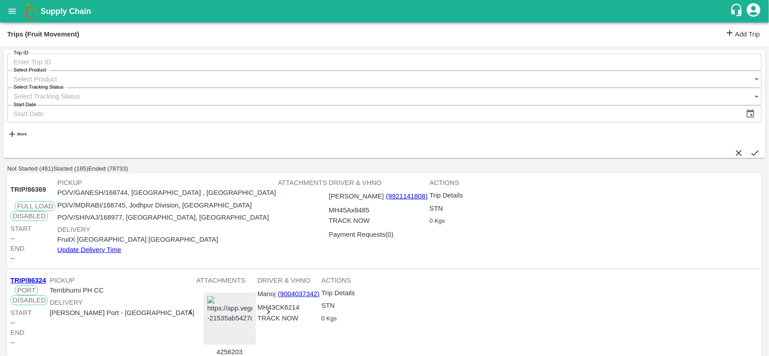
click at [730, 32] on link "Add Trip" at bounding box center [742, 34] width 35 height 13
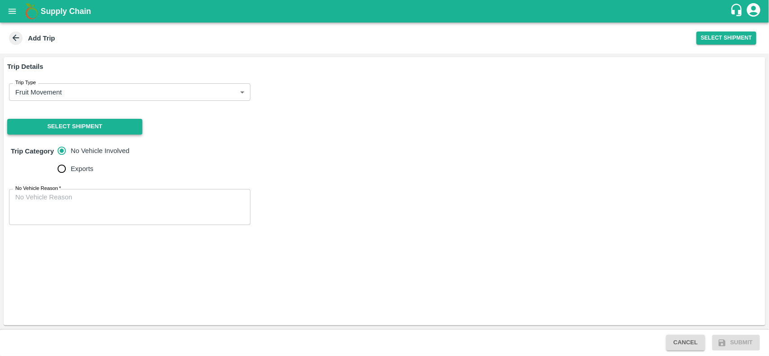
click at [69, 128] on button "Select Shipment" at bounding box center [74, 127] width 135 height 16
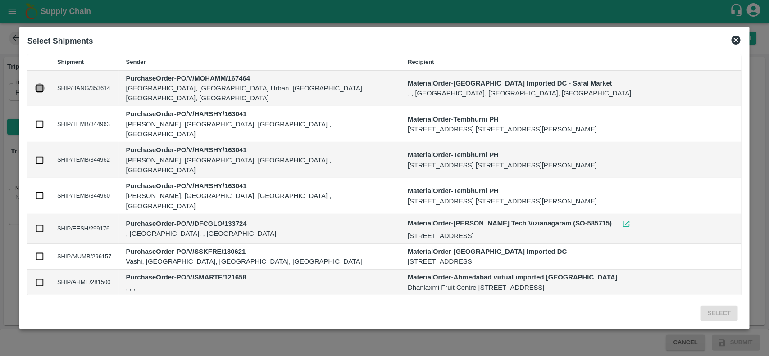
click at [35, 89] on input "checkbox" at bounding box center [40, 88] width 10 height 10
checkbox input "true"
click at [714, 308] on button "Select" at bounding box center [719, 314] width 37 height 16
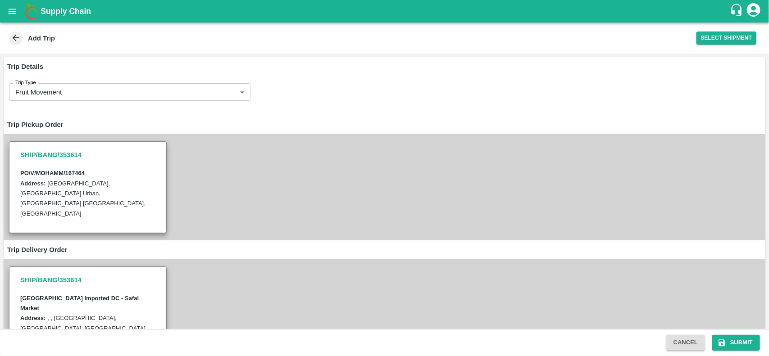
scroll to position [101, 0]
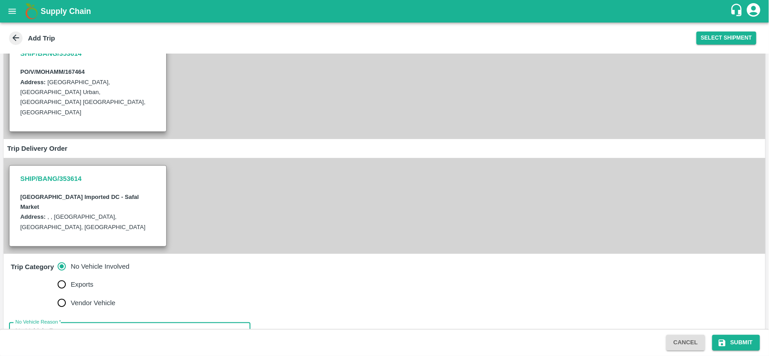
click at [66, 327] on textarea "No Vehicle Reason   *" at bounding box center [129, 341] width 229 height 28
type textarea "na"
click at [737, 336] on button "Submit" at bounding box center [736, 343] width 48 height 16
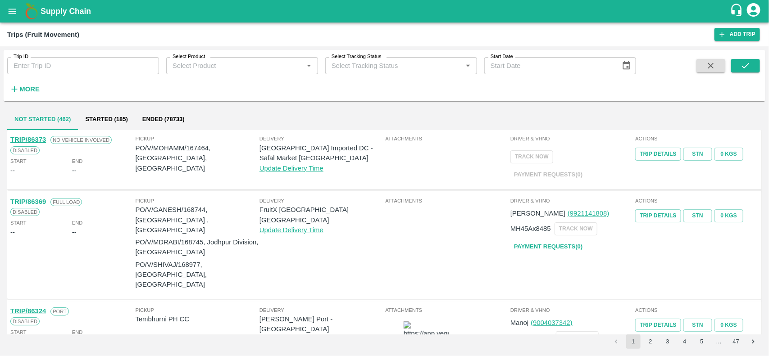
click at [196, 144] on p "PO/V/MOHAMM/167464, Bangalore Division, Karnataka" at bounding box center [198, 158] width 124 height 30
copy p "167464"
click at [18, 9] on button "open drawer" at bounding box center [12, 11] width 21 height 21
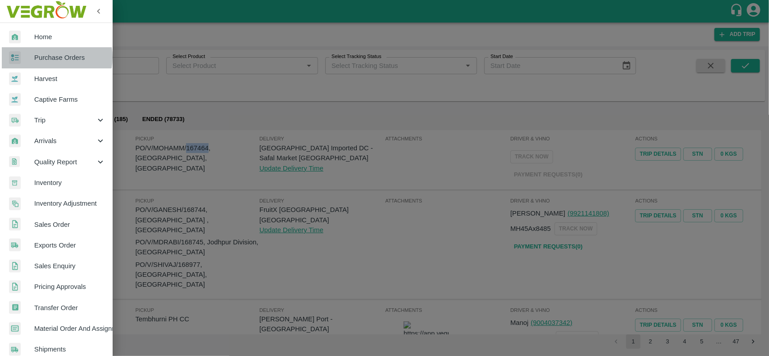
click at [52, 57] on span "Purchase Orders" at bounding box center [69, 58] width 71 height 10
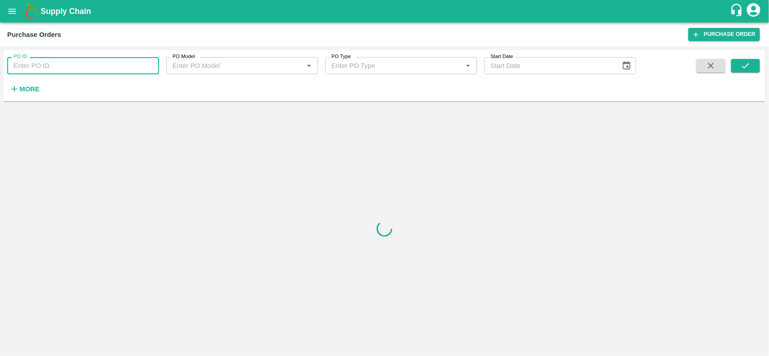
click at [59, 65] on input "PO ID" at bounding box center [83, 65] width 152 height 17
paste input "167464"
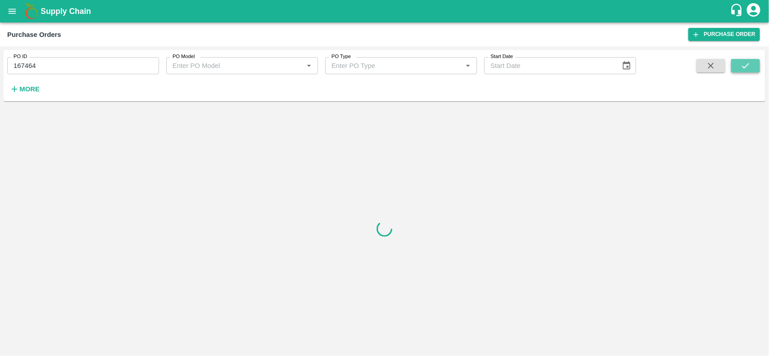
click at [749, 61] on icon "submit" at bounding box center [746, 66] width 10 height 10
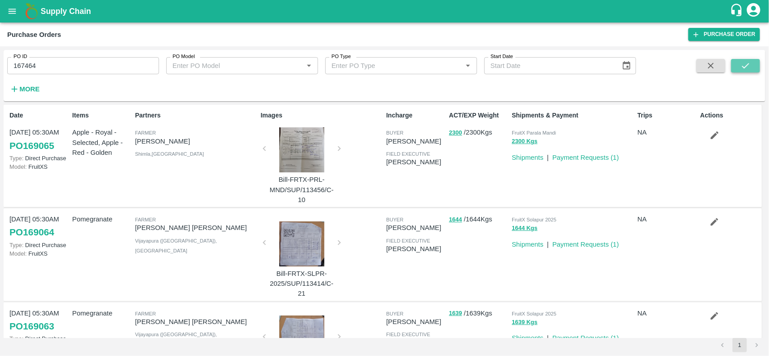
click at [734, 70] on button "submit" at bounding box center [745, 66] width 29 height 14
click at [744, 62] on icon "submit" at bounding box center [746, 66] width 10 height 10
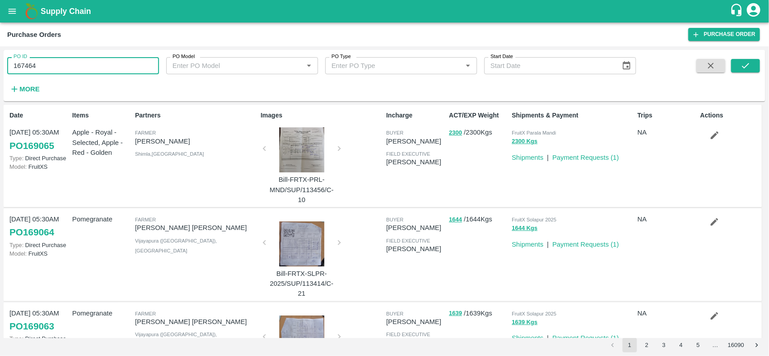
click at [57, 71] on input "167464" at bounding box center [83, 65] width 152 height 17
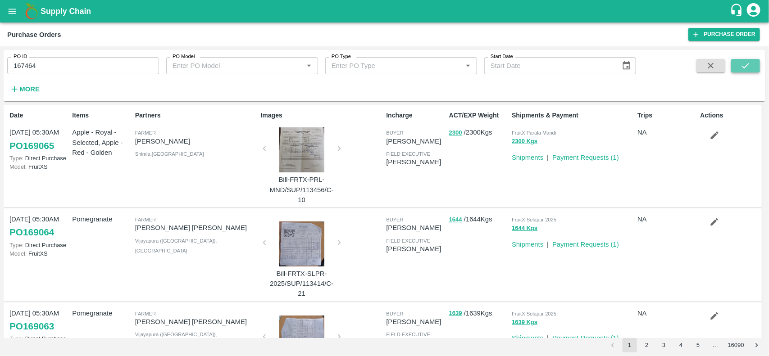
click at [745, 67] on icon "submit" at bounding box center [746, 66] width 10 height 10
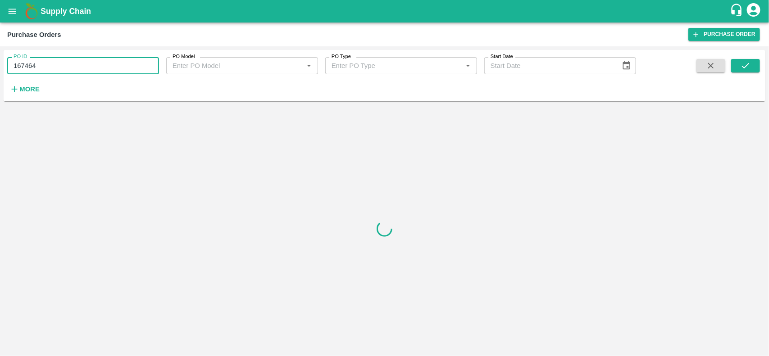
click at [98, 68] on input "167464" at bounding box center [83, 65] width 152 height 17
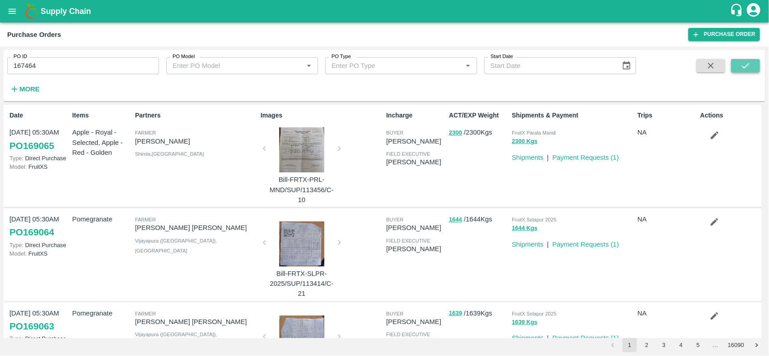
click at [742, 66] on icon "submit" at bounding box center [746, 66] width 10 height 10
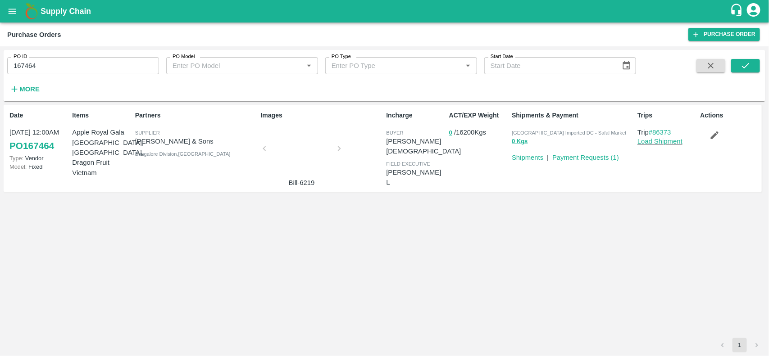
click at [294, 159] on div at bounding box center [302, 152] width 68 height 48
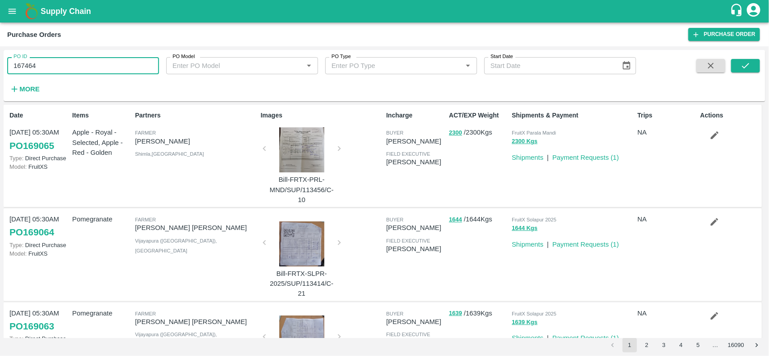
click at [84, 66] on input "167464" at bounding box center [83, 65] width 152 height 17
type input "167464"
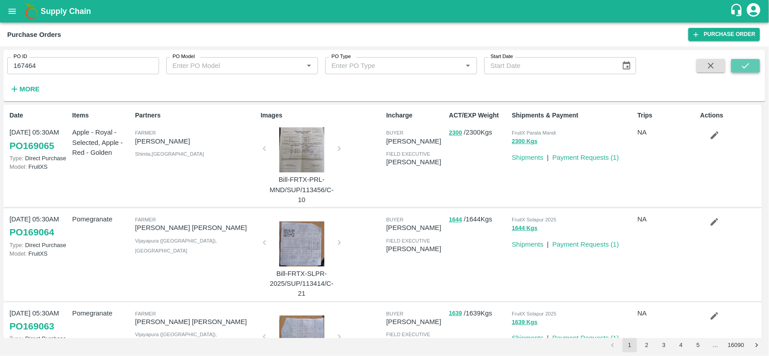
click at [746, 70] on icon "submit" at bounding box center [746, 66] width 10 height 10
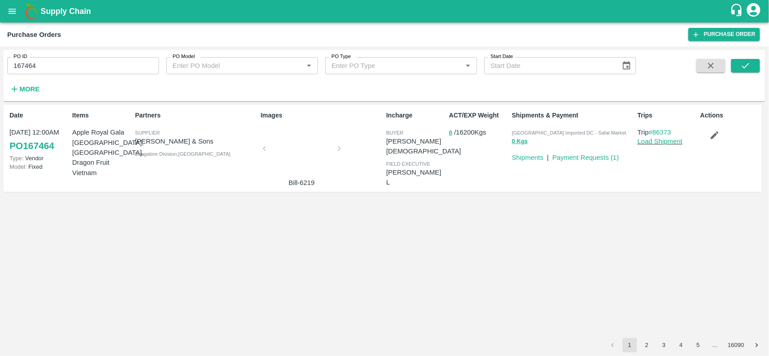
click at [296, 155] on div at bounding box center [302, 152] width 68 height 48
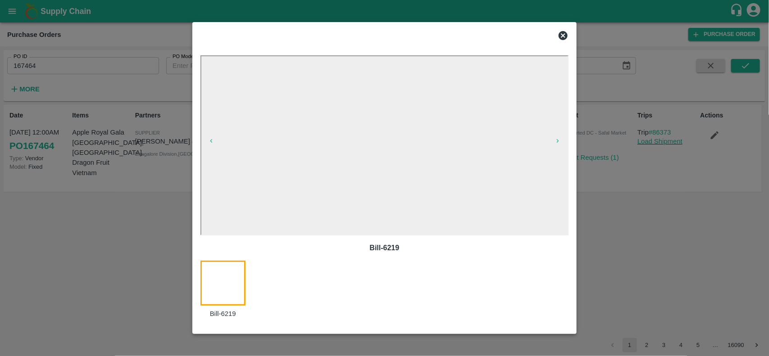
click at [562, 34] on icon at bounding box center [563, 35] width 11 height 11
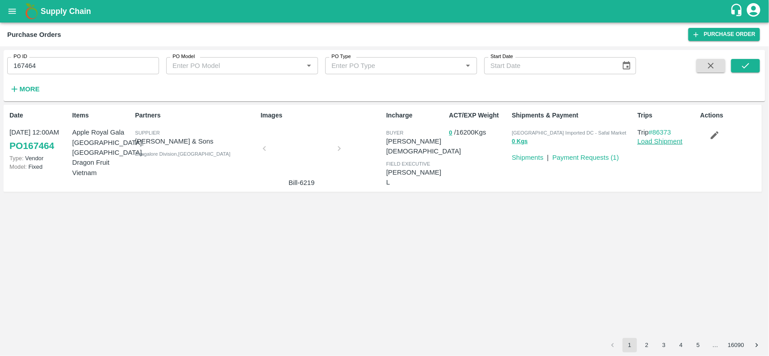
click at [640, 140] on link "Load Shipment" at bounding box center [660, 141] width 45 height 7
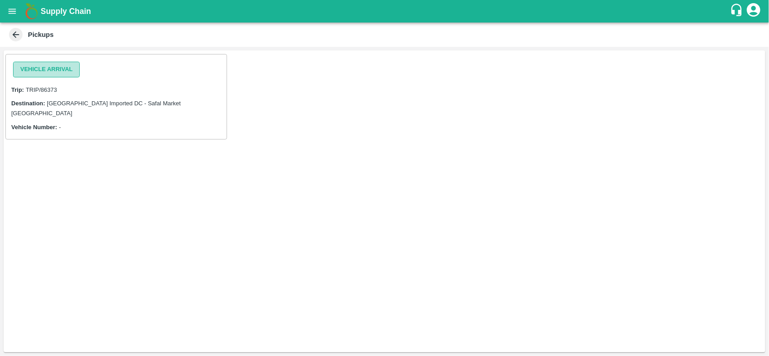
click at [34, 71] on button "Vehicle Arrival" at bounding box center [46, 70] width 67 height 16
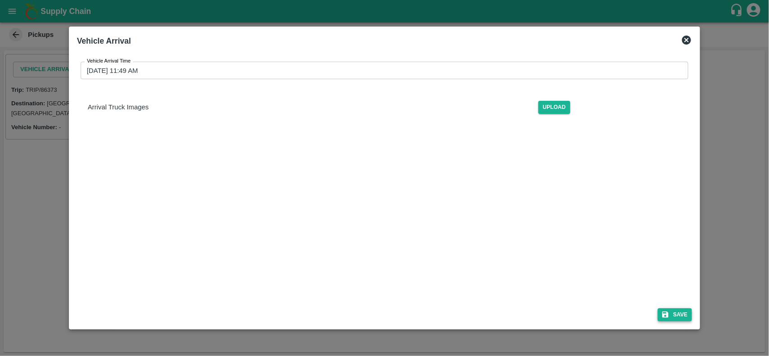
click at [672, 316] on button "Save" at bounding box center [675, 315] width 34 height 13
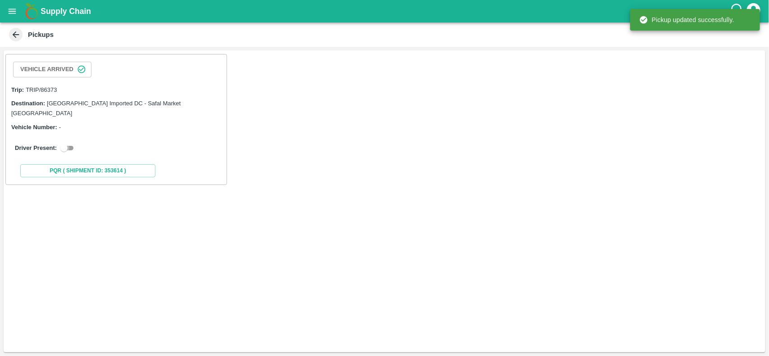
click at [72, 143] on input "checkbox" at bounding box center [64, 148] width 32 height 11
checkbox input "true"
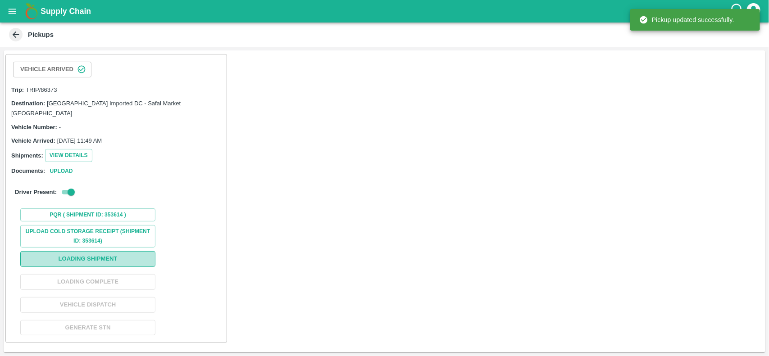
click at [103, 251] on button "Loading Shipment" at bounding box center [87, 259] width 135 height 16
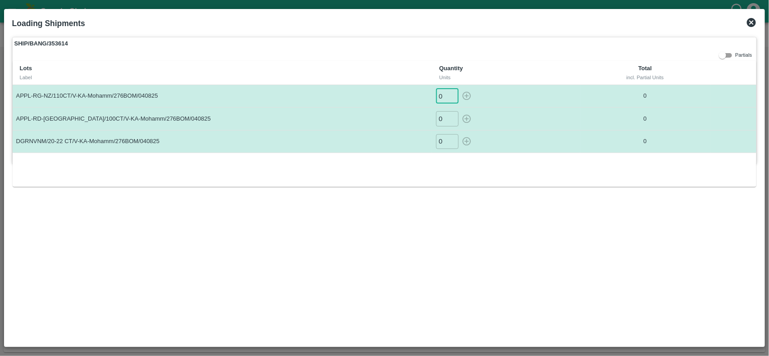
click at [445, 97] on input "0" at bounding box center [447, 96] width 23 height 15
type input "450"
click at [444, 115] on input "0" at bounding box center [447, 118] width 23 height 15
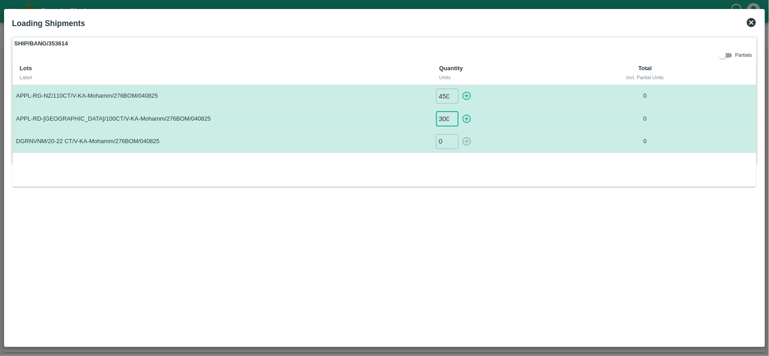
scroll to position [0, 0]
type input "300"
click at [442, 142] on input "0" at bounding box center [447, 141] width 23 height 15
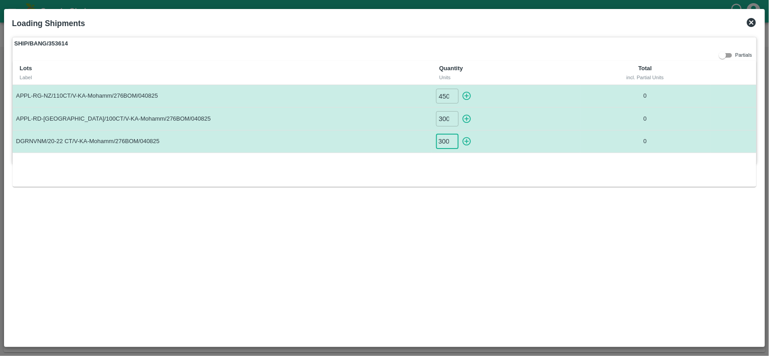
type input "300"
click at [464, 94] on icon "button" at bounding box center [467, 96] width 9 height 9
type input "0"
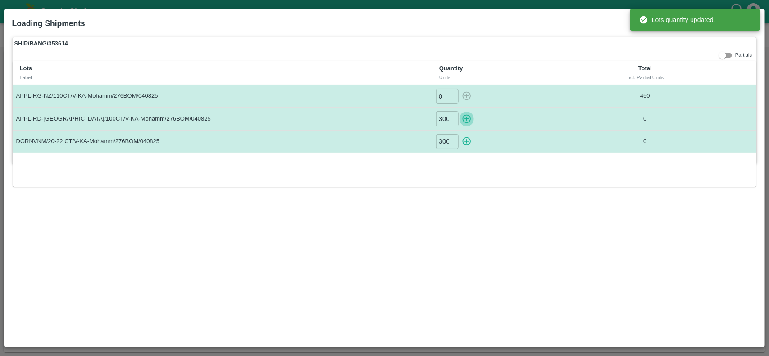
click at [465, 118] on icon "button" at bounding box center [467, 119] width 10 height 10
type input "0"
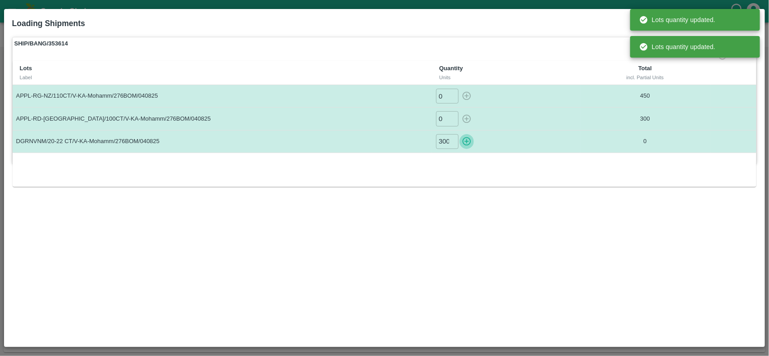
click at [465, 136] on button "button" at bounding box center [467, 141] width 14 height 15
type input "0"
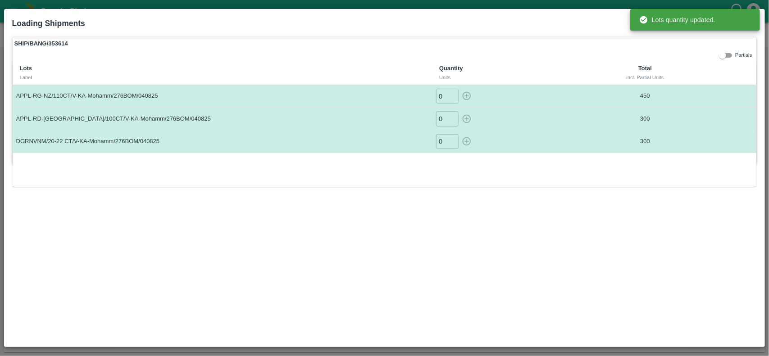
click at [537, 37] on label "SHIP/BANG/353614" at bounding box center [385, 43] width 744 height 13
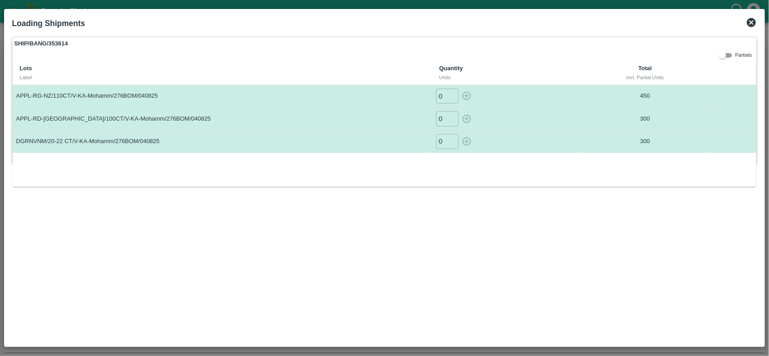
click at [749, 26] on icon at bounding box center [751, 22] width 11 height 11
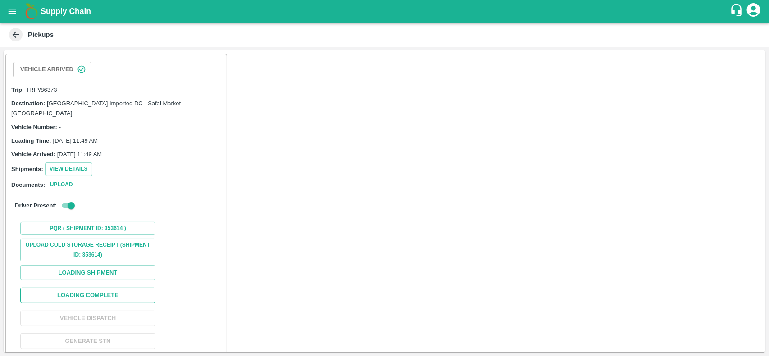
click at [88, 288] on button "Loading Complete" at bounding box center [87, 296] width 135 height 16
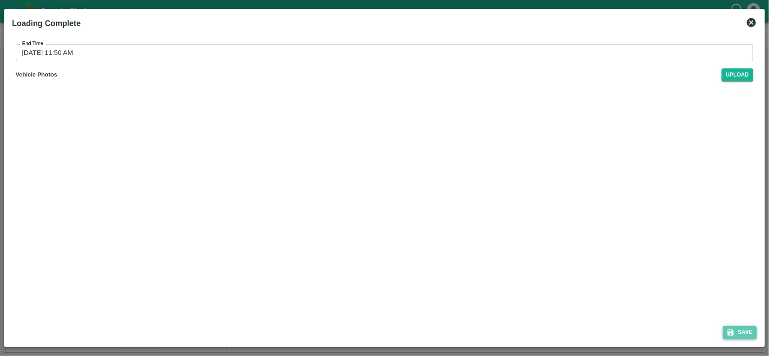
click at [740, 331] on button "Save" at bounding box center [740, 332] width 34 height 13
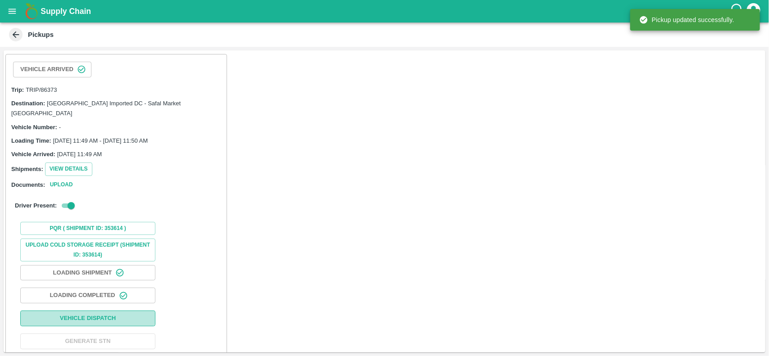
click at [47, 311] on button "Vehicle Dispatch" at bounding box center [87, 319] width 135 height 16
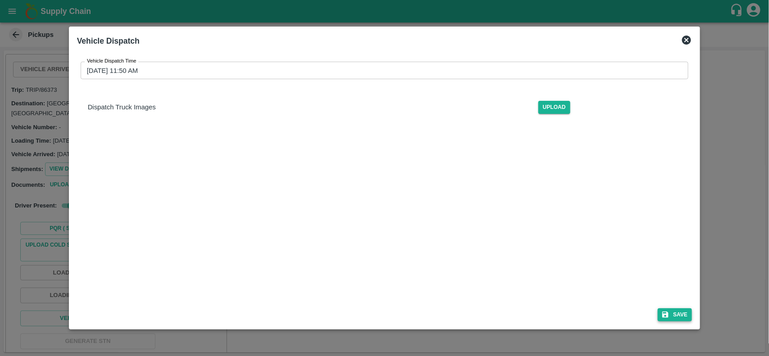
click at [665, 312] on icon "submit" at bounding box center [665, 315] width 8 height 8
